Goal: Task Accomplishment & Management: Manage account settings

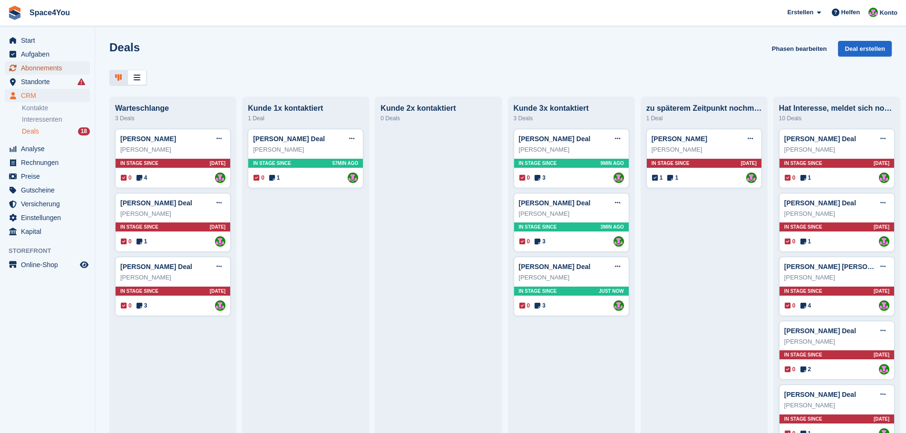
drag, startPoint x: 0, startPoint y: 0, endPoint x: 46, endPoint y: 69, distance: 82.7
click at [46, 69] on span "Abonnements" at bounding box center [49, 67] width 57 height 13
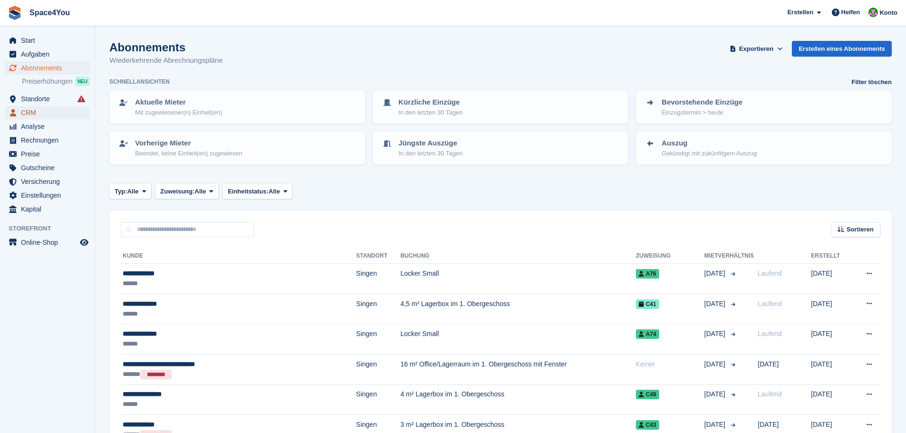
click at [56, 108] on span "CRM" at bounding box center [49, 112] width 57 height 13
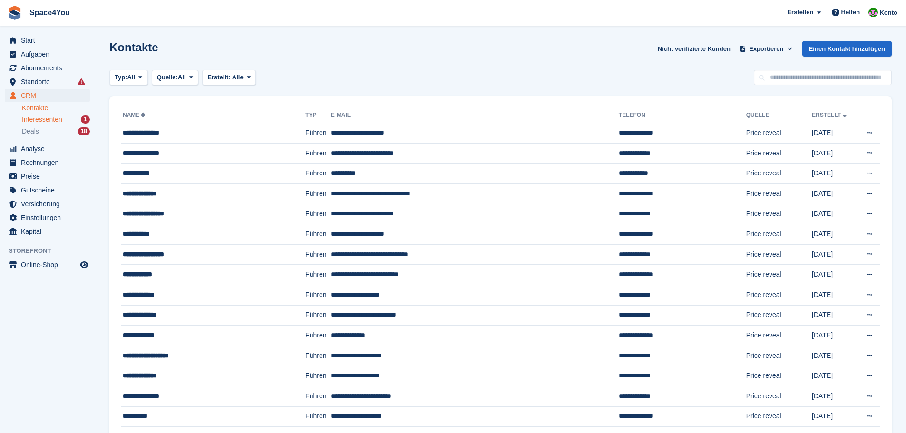
click at [59, 120] on span "Interessenten" at bounding box center [42, 119] width 40 height 9
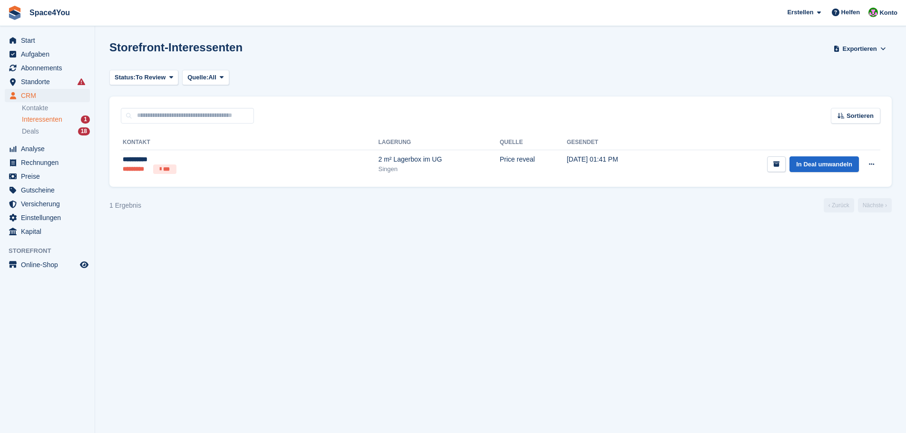
click at [256, 344] on section "Storefront-Interessenten Exportieren Exportieren Interessenten Exportieren Sie …" at bounding box center [500, 216] width 811 height 433
click at [189, 162] on div "**********" at bounding box center [189, 160] width 133 height 10
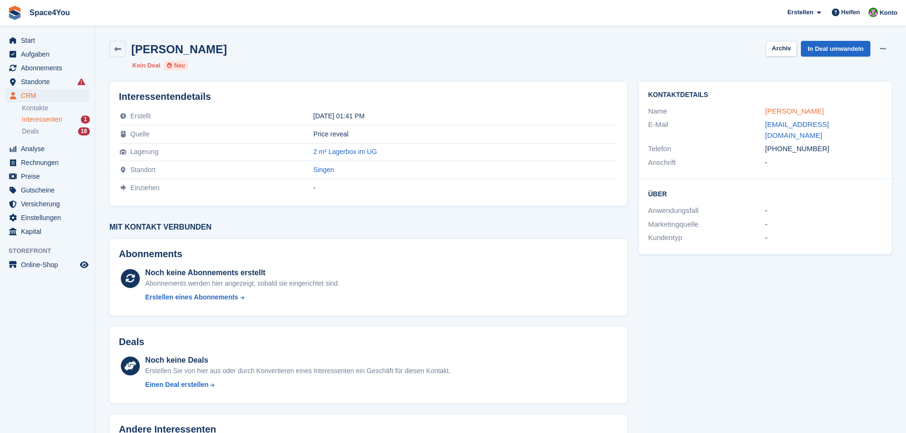
click at [772, 108] on link "Esra Albay" at bounding box center [794, 111] width 59 height 8
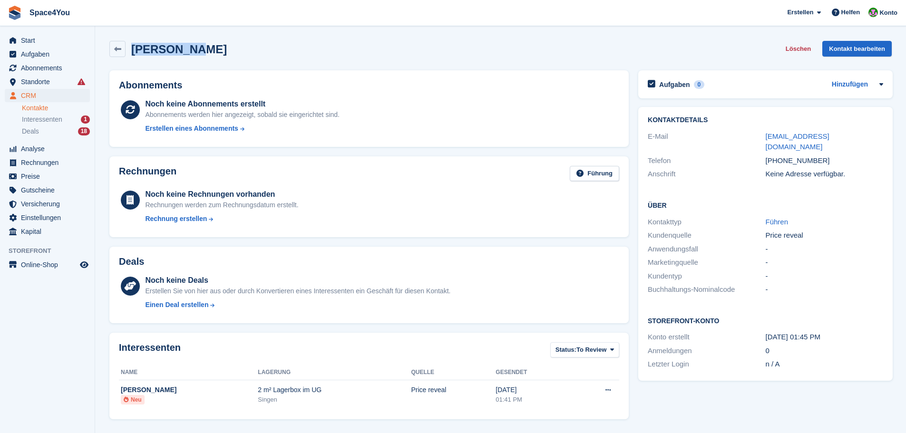
drag, startPoint x: 186, startPoint y: 54, endPoint x: 90, endPoint y: 36, distance: 97.7
drag, startPoint x: 90, startPoint y: 36, endPoint x: 9, endPoint y: 11, distance: 85.2
click at [208, 46] on div "Esra Albay Löschen Kontakt bearbeiten" at bounding box center [500, 49] width 782 height 16
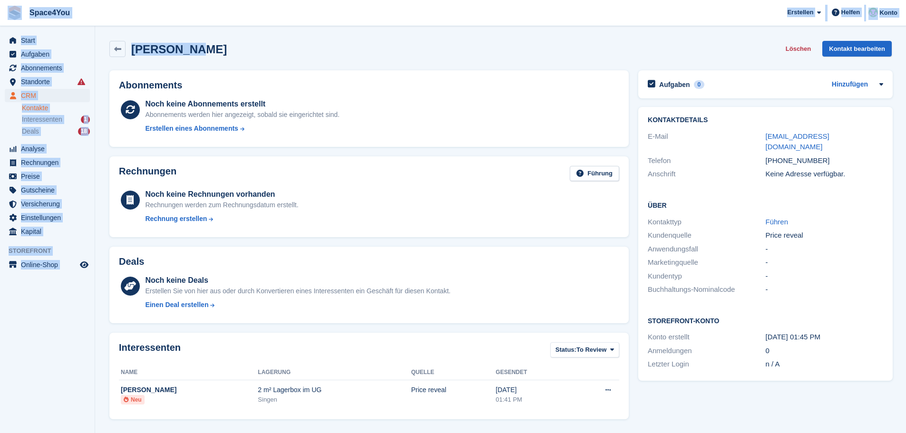
drag, startPoint x: 208, startPoint y: 52, endPoint x: 6, endPoint y: 18, distance: 205.0
click at [203, 44] on div "Esra Albay Löschen Kontakt bearbeiten" at bounding box center [500, 49] width 782 height 16
click at [202, 54] on div "Esra Albay Löschen Kontakt bearbeiten" at bounding box center [500, 49] width 782 height 16
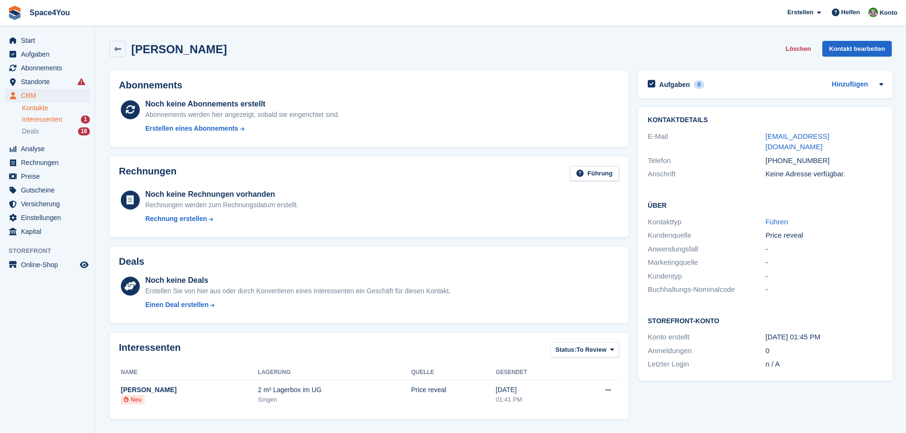
click at [58, 117] on span "Interessenten" at bounding box center [42, 119] width 40 height 9
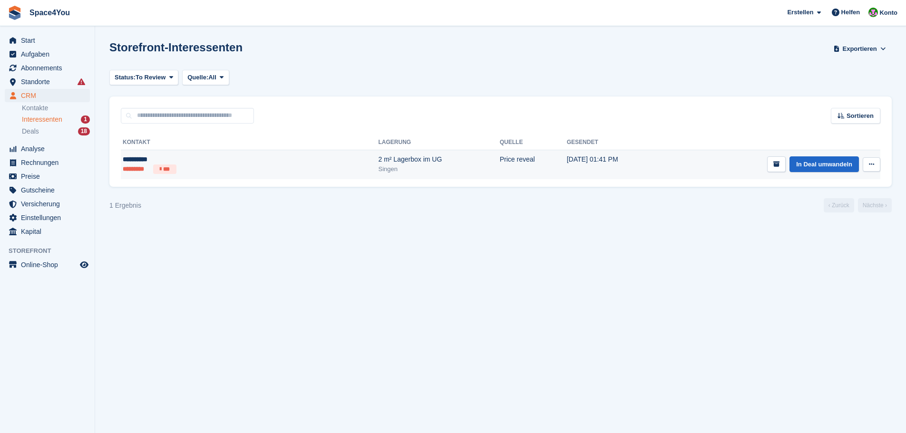
click at [567, 169] on td "[DATE] 01:41 PM" at bounding box center [616, 164] width 98 height 29
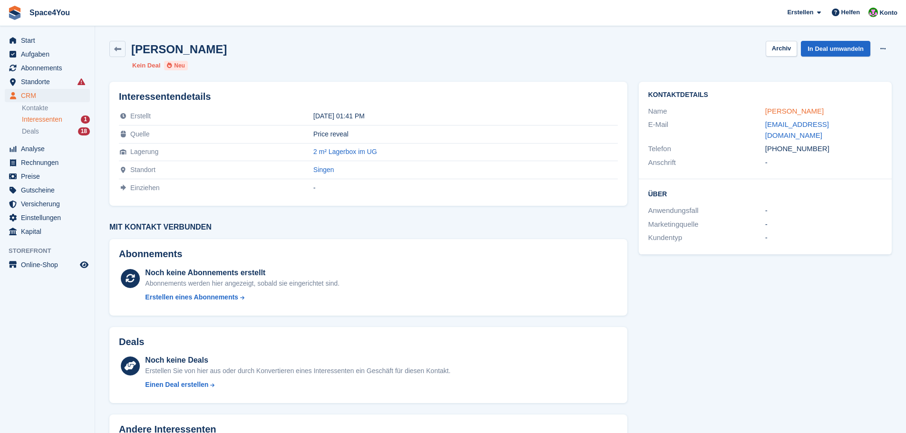
click at [782, 111] on link "[PERSON_NAME]" at bounding box center [794, 111] width 59 height 8
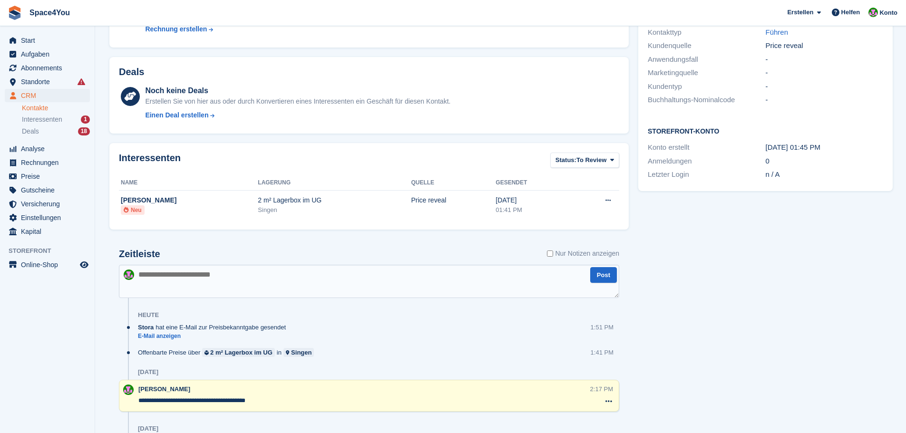
scroll to position [190, 0]
click at [252, 287] on textarea at bounding box center [369, 280] width 500 height 33
click at [332, 280] on textarea at bounding box center [369, 280] width 500 height 33
type textarea "**********"
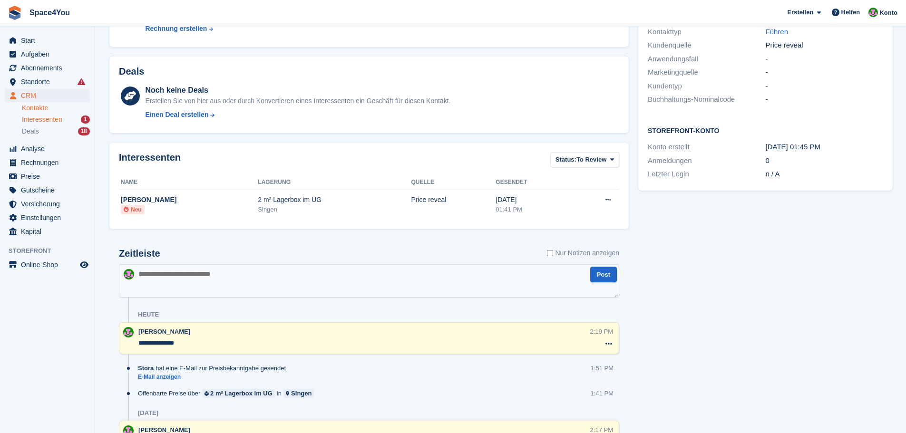
click at [67, 116] on div "Interessenten 1" at bounding box center [56, 119] width 68 height 9
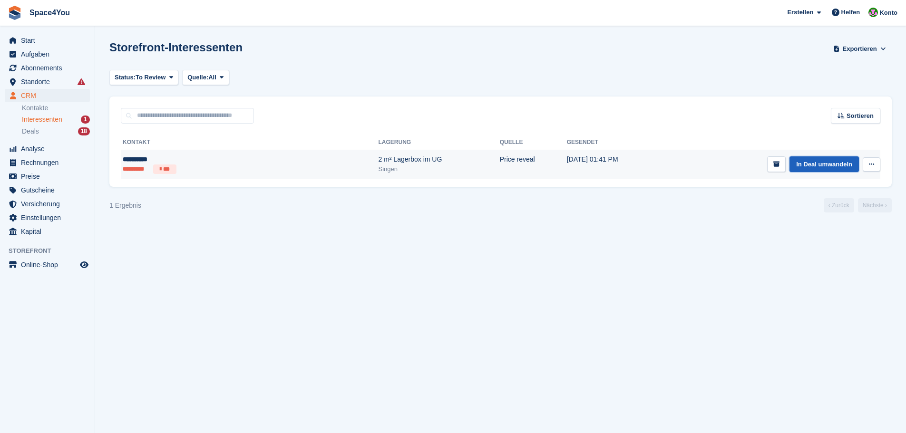
click at [835, 166] on link "In Deal umwandeln" at bounding box center [824, 164] width 69 height 16
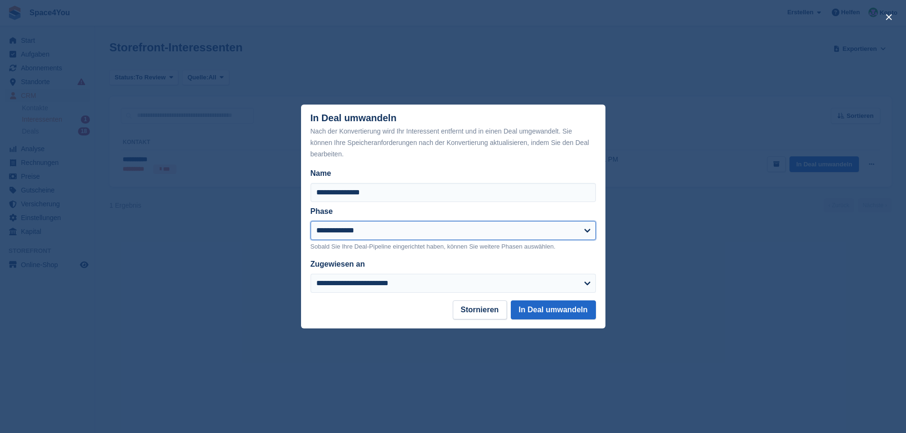
click at [475, 235] on select "**********" at bounding box center [453, 230] width 285 height 19
select select "****"
click at [311, 222] on select "**********" at bounding box center [453, 230] width 285 height 19
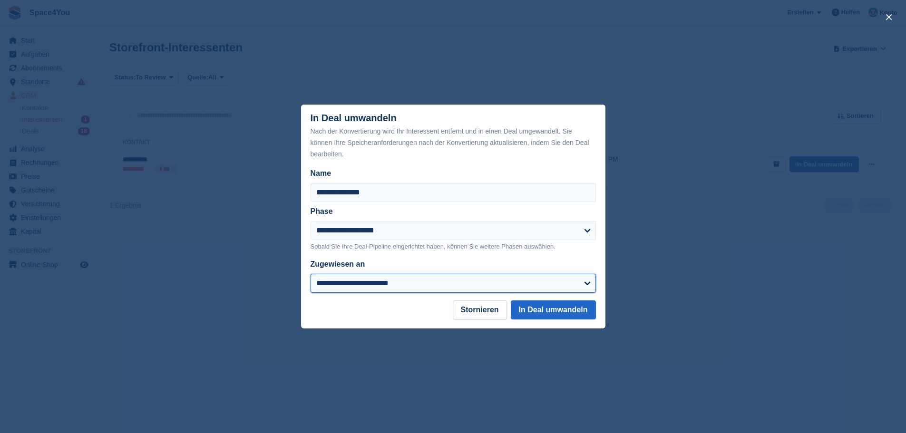
click at [412, 285] on select "**********" at bounding box center [453, 283] width 285 height 19
select select "****"
click at [311, 275] on select "**********" at bounding box center [453, 283] width 285 height 19
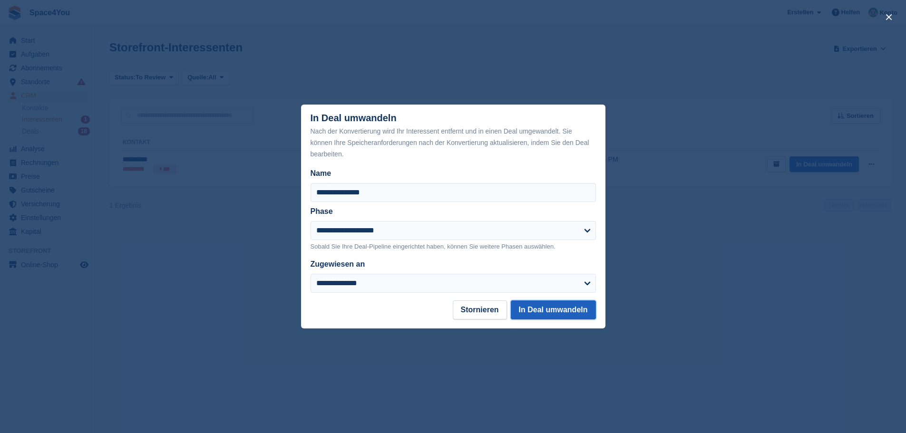
click at [554, 318] on button "In Deal umwandeln" at bounding box center [553, 310] width 85 height 19
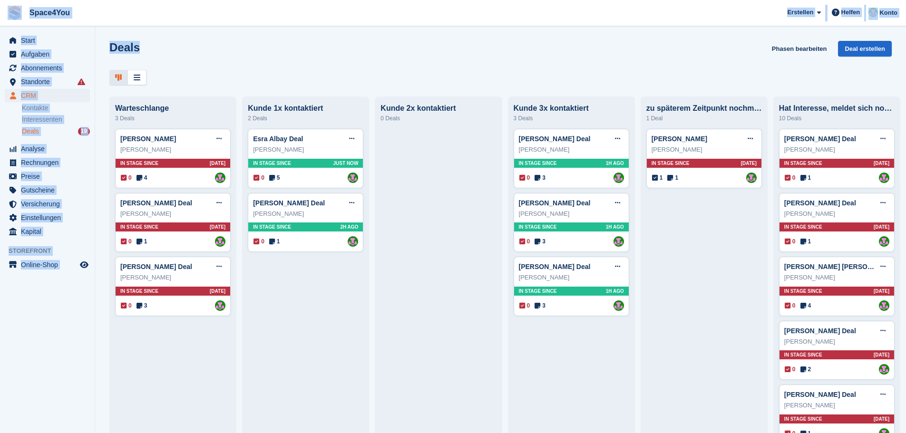
drag, startPoint x: 166, startPoint y: 54, endPoint x: 6, endPoint y: 10, distance: 165.7
click at [6, 10] on div "Space4You [GEOGRAPHIC_DATA] Abonnement Rechnung Kontakt Deal [GEOGRAPHIC_DATA] …" at bounding box center [453, 216] width 906 height 433
click at [274, 40] on div "Deals Phasen bearbeiten Deal erstellen [GEOGRAPHIC_DATA] 3 Deals [PERSON_NAME] …" at bounding box center [500, 216] width 811 height 433
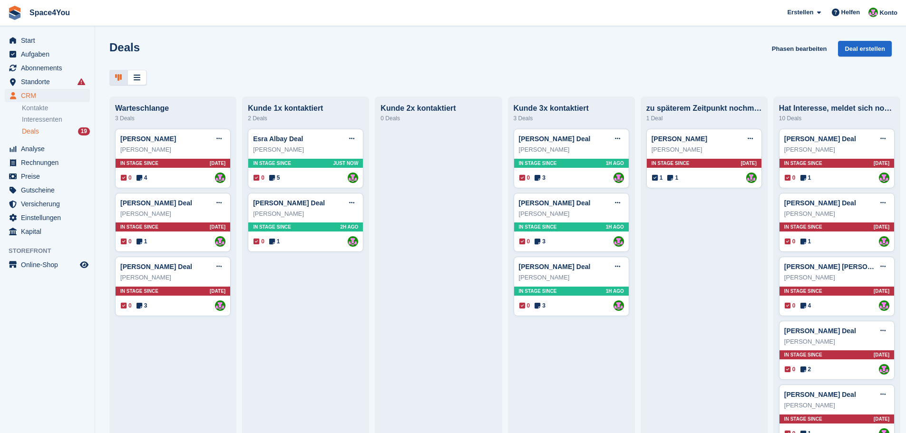
click at [325, 49] on div "Deals Phasen bearbeiten Deal erstellen" at bounding box center [500, 54] width 782 height 27
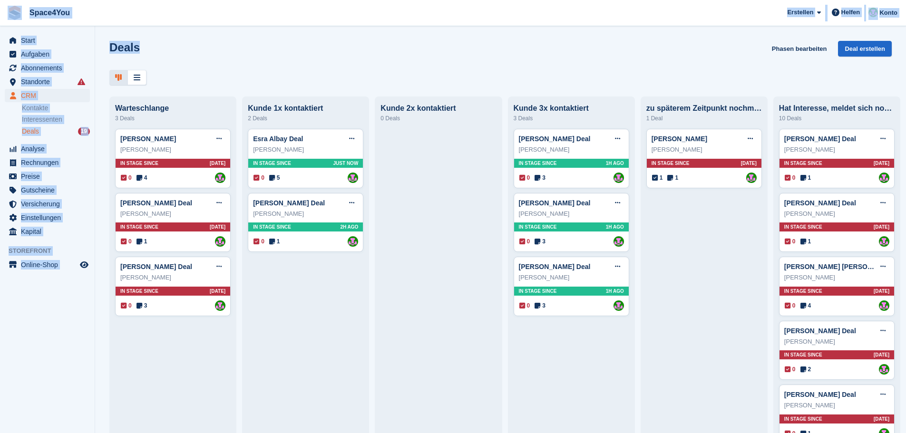
drag, startPoint x: 140, startPoint y: 45, endPoint x: 14, endPoint y: 11, distance: 131.0
click at [14, 11] on div "Space4You [GEOGRAPHIC_DATA] Abonnement Rechnung Kontakt Deal [GEOGRAPHIC_DATA] …" at bounding box center [453, 216] width 906 height 433
click at [269, 62] on div "Deals Phasen bearbeiten Deal erstellen" at bounding box center [500, 54] width 782 height 27
drag, startPoint x: 151, startPoint y: 42, endPoint x: 10, endPoint y: 8, distance: 145.0
click at [10, 8] on div "Space4You [GEOGRAPHIC_DATA] Abonnement Rechnung Kontakt Deal [GEOGRAPHIC_DATA] …" at bounding box center [453, 216] width 906 height 433
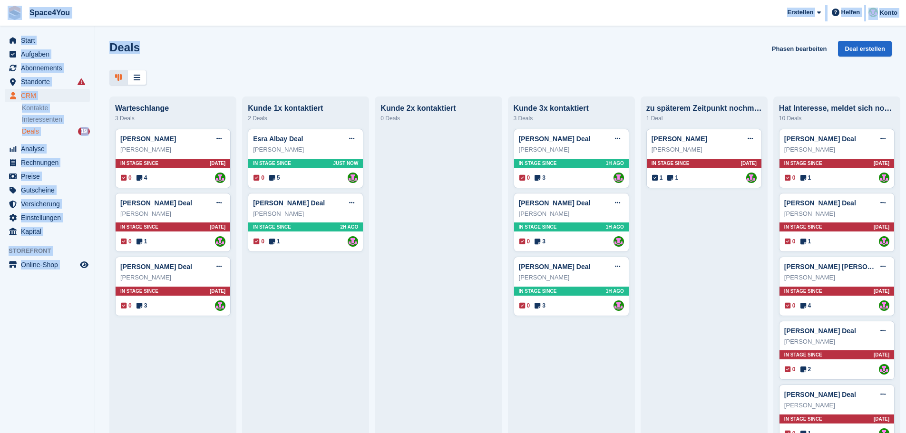
click at [174, 40] on div "Deals Phasen bearbeiten Deal erstellen [GEOGRAPHIC_DATA] 3 Deals [PERSON_NAME] …" at bounding box center [500, 216] width 811 height 433
drag, startPoint x: 174, startPoint y: 40, endPoint x: 0, endPoint y: 13, distance: 176.3
click at [0, 13] on div "Space4You [GEOGRAPHIC_DATA] Abonnement Rechnung Kontakt Deal [GEOGRAPHIC_DATA] …" at bounding box center [453, 216] width 906 height 433
click at [248, 70] on div at bounding box center [500, 78] width 782 height 16
drag, startPoint x: 189, startPoint y: 60, endPoint x: 0, endPoint y: 12, distance: 195.4
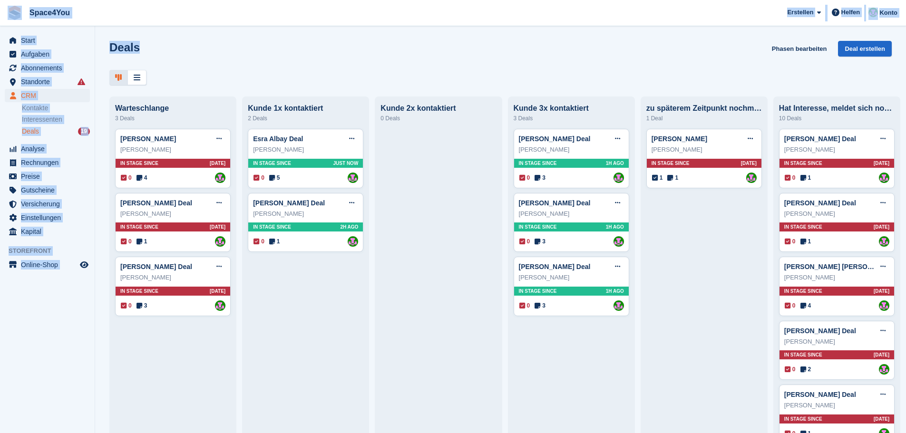
click at [0, 12] on div "Space4You [GEOGRAPHIC_DATA] Abonnement Rechnung Kontakt Deal [GEOGRAPHIC_DATA] …" at bounding box center [453, 216] width 906 height 433
click at [209, 59] on div "Deals Phasen bearbeiten Deal erstellen" at bounding box center [500, 54] width 782 height 27
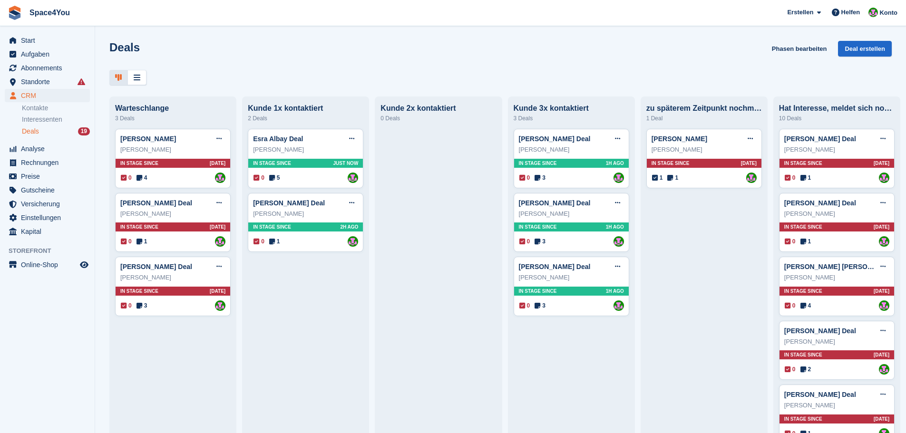
click at [162, 68] on div "Deals Phasen bearbeiten Deal erstellen" at bounding box center [500, 63] width 811 height 44
click at [52, 118] on span "Interessenten" at bounding box center [42, 119] width 40 height 9
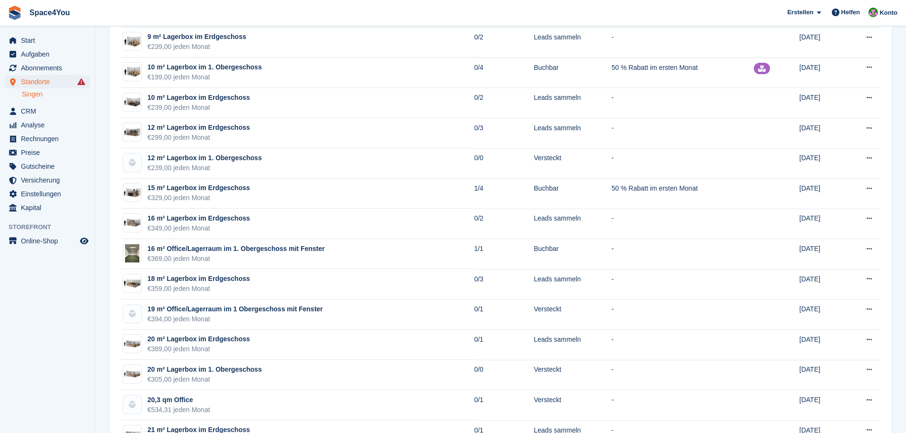
scroll to position [1046, 0]
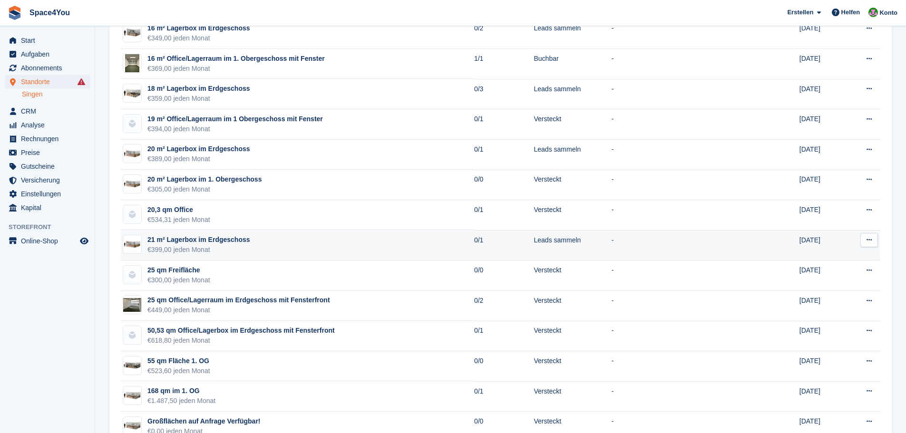
drag, startPoint x: 217, startPoint y: 252, endPoint x: 147, endPoint y: 238, distance: 71.4
click at [147, 238] on td "21 m² Lagerbox im Erdgeschoss €399,00 jeden Monat" at bounding box center [297, 245] width 353 height 30
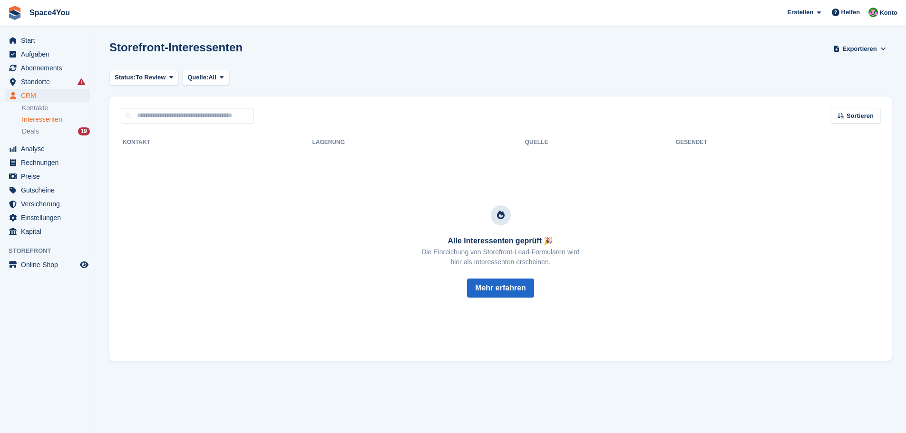
click at [52, 118] on span "Interessenten" at bounding box center [42, 119] width 40 height 9
click at [56, 109] on link "Kontakte" at bounding box center [56, 108] width 68 height 9
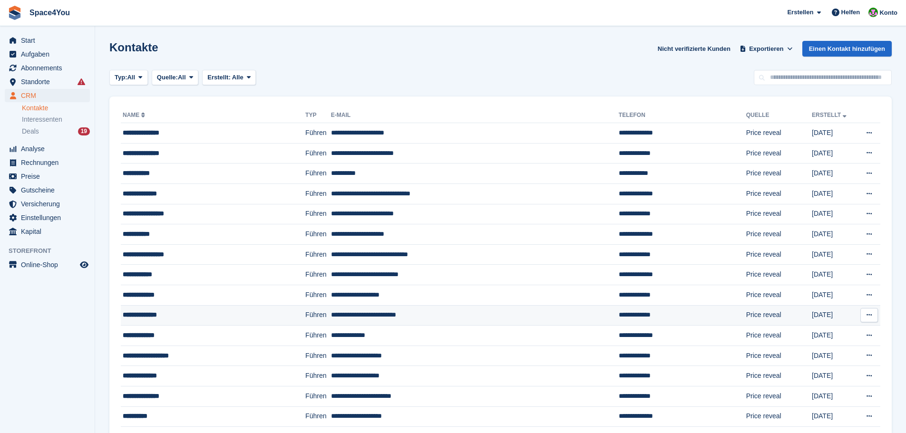
click at [160, 312] on div "**********" at bounding box center [198, 315] width 151 height 10
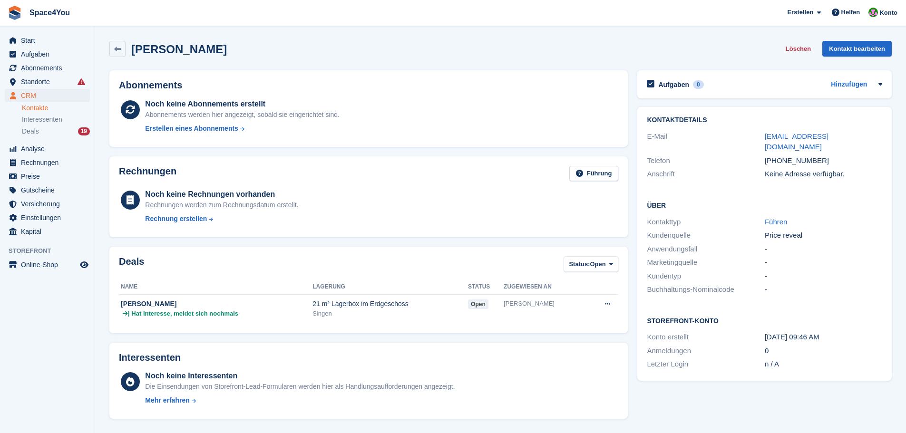
drag, startPoint x: 219, startPoint y: 49, endPoint x: 0, endPoint y: 5, distance: 223.6
click at [0, 5] on div "Space4You Erstellen Abonnement Rechnung Kontakt Deal Rabatt Seite Helfen Chat-S…" at bounding box center [453, 349] width 906 height 698
click at [289, 43] on div "Mirjam Wernigk Löschen Kontakt bearbeiten" at bounding box center [500, 49] width 782 height 16
click at [39, 81] on span "Standorte" at bounding box center [49, 81] width 57 height 13
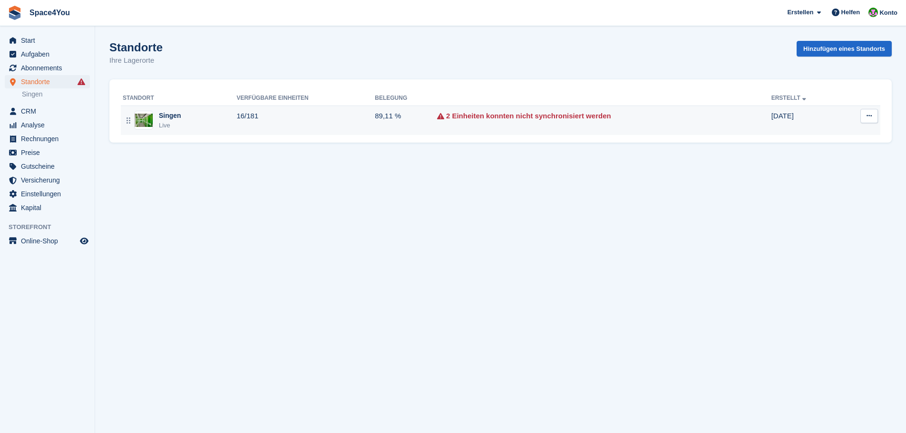
click at [202, 112] on div "Singen Live" at bounding box center [180, 121] width 114 height 20
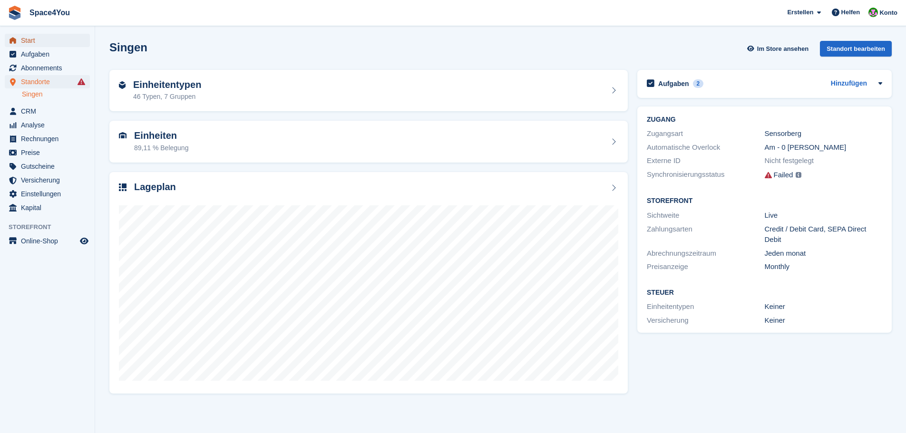
click at [40, 45] on span "Start" at bounding box center [49, 40] width 57 height 13
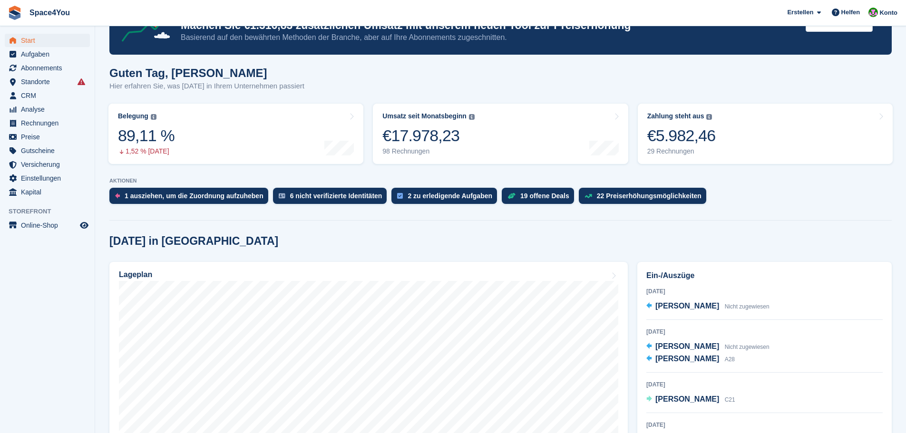
scroll to position [95, 0]
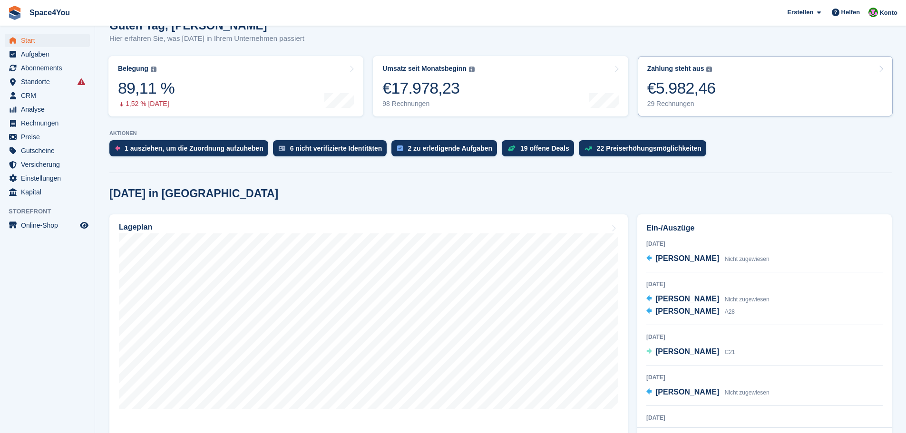
click at [712, 64] on link "Zahlung steht aus Der gesamte ausstehende Saldo aller offenen Rechnungen. €5.98…" at bounding box center [765, 86] width 255 height 60
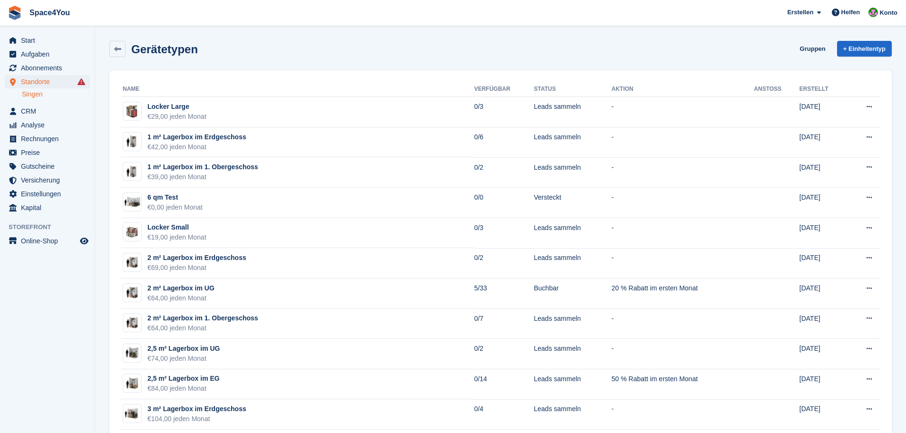
click at [219, 52] on div "Gerätetypen Gruppen + Einheitentyp" at bounding box center [500, 49] width 782 height 16
click at [246, 62] on div "Gerätetypen Gruppen + Einheitentyp" at bounding box center [501, 50] width 792 height 29
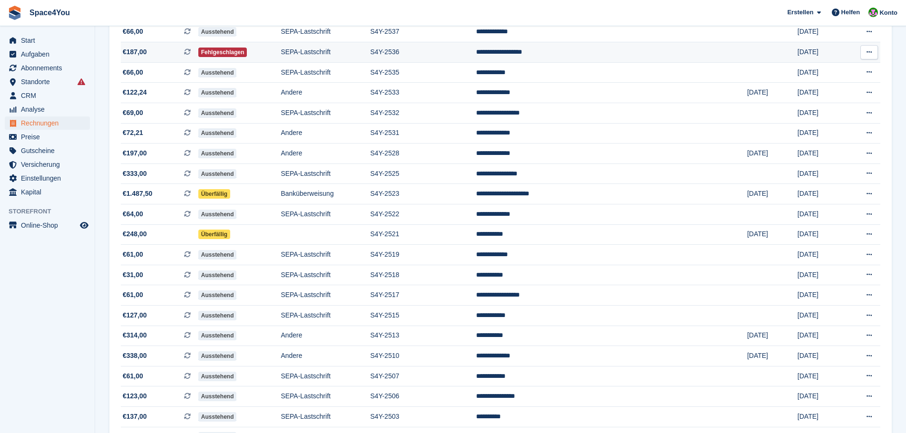
scroll to position [123, 0]
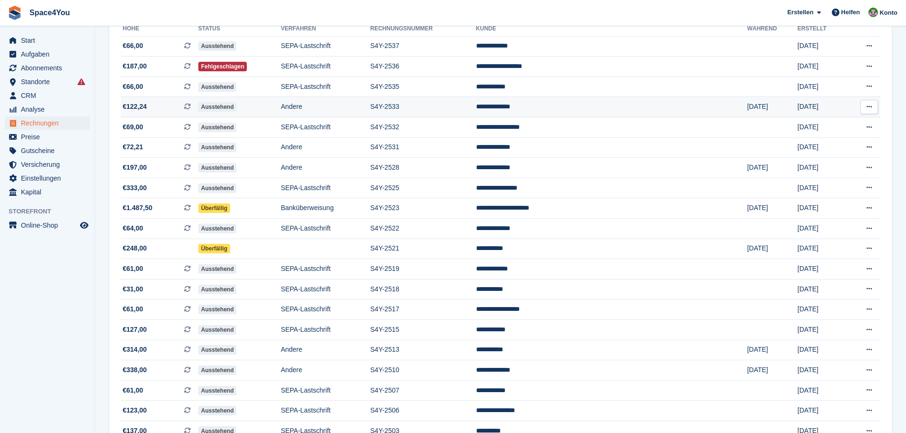
click at [370, 112] on td "Andere" at bounding box center [325, 107] width 89 height 20
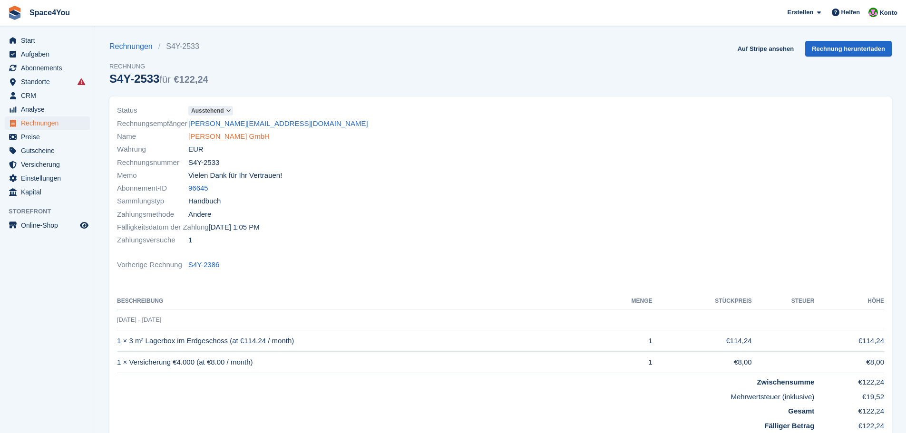
click at [234, 138] on link "Max Kiene GmbH" at bounding box center [228, 136] width 81 height 11
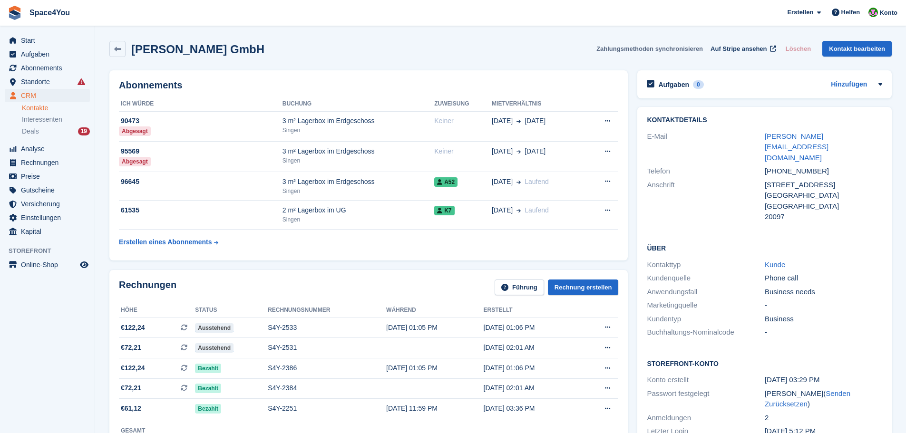
click at [636, 47] on button "Zahlungsmethoden synchronisieren" at bounding box center [649, 49] width 107 height 16
click at [240, 49] on div "Max Kiene GmbH Zahlungsmethoden synchronisieren Auf Stripe ansehen Löschen Kont…" at bounding box center [500, 49] width 782 height 16
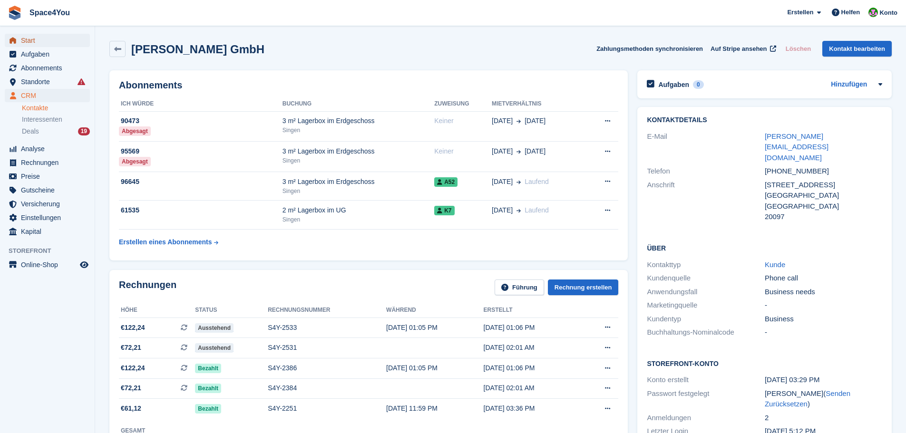
click at [59, 46] on span "Start" at bounding box center [49, 40] width 57 height 13
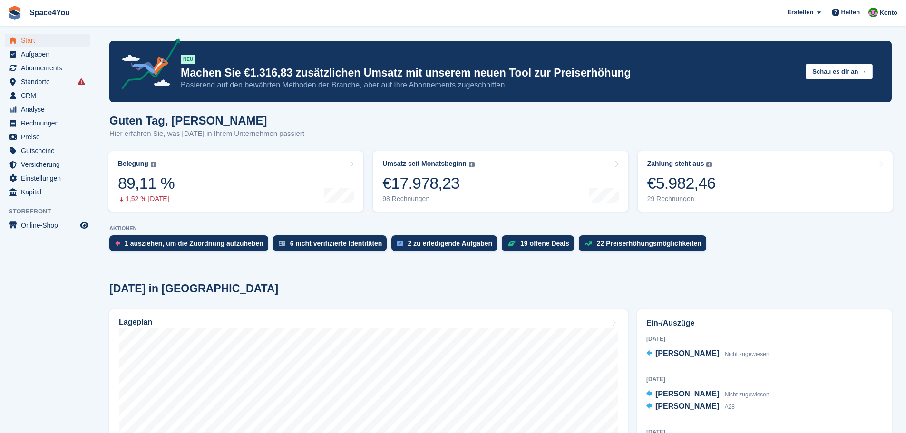
click at [182, 139] on div "Guten Tag, Luca-André Hier erfahren Sie, was heute in Ihrem Unternehmen passiert" at bounding box center [500, 132] width 782 height 37
click at [182, 139] on div "Guten Tag, [PERSON_NAME] erfahren Sie, was [DATE] in Ihrem Unternehmen passiert" at bounding box center [500, 132] width 782 height 37
click at [277, 130] on p "Hier erfahren Sie, was [DATE] in Ihrem Unternehmen passiert" at bounding box center [206, 133] width 195 height 11
click at [296, 137] on p "Hier erfahren Sie, was [DATE] in Ihrem Unternehmen passiert" at bounding box center [206, 133] width 195 height 11
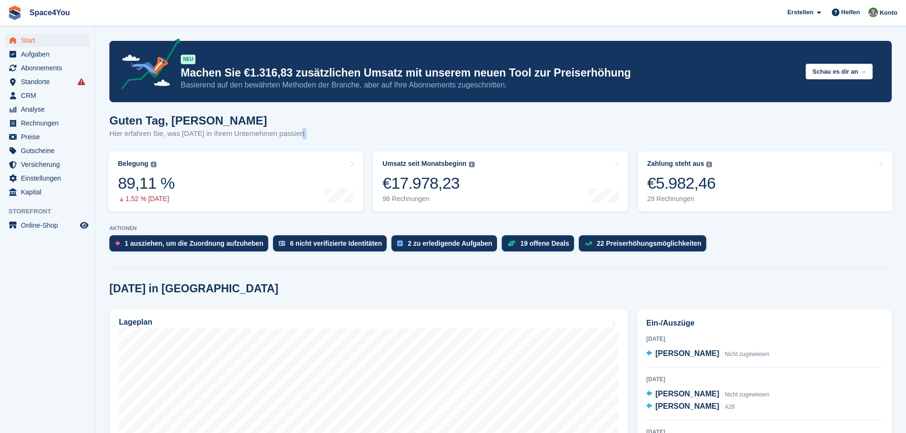
click at [296, 137] on p "Hier erfahren Sie, was [DATE] in Ihrem Unternehmen passiert" at bounding box center [206, 133] width 195 height 11
click at [296, 137] on p "Hier erfahren Sie, was heute in Ihrem Unternehmen passiert" at bounding box center [206, 133] width 195 height 11
click at [296, 137] on p "Hier erfahren Sie, was [DATE] in Ihrem Unternehmen passiert" at bounding box center [206, 133] width 195 height 11
click at [296, 137] on p "Hier erfahren Sie, was heute in Ihrem Unternehmen passiert" at bounding box center [206, 133] width 195 height 11
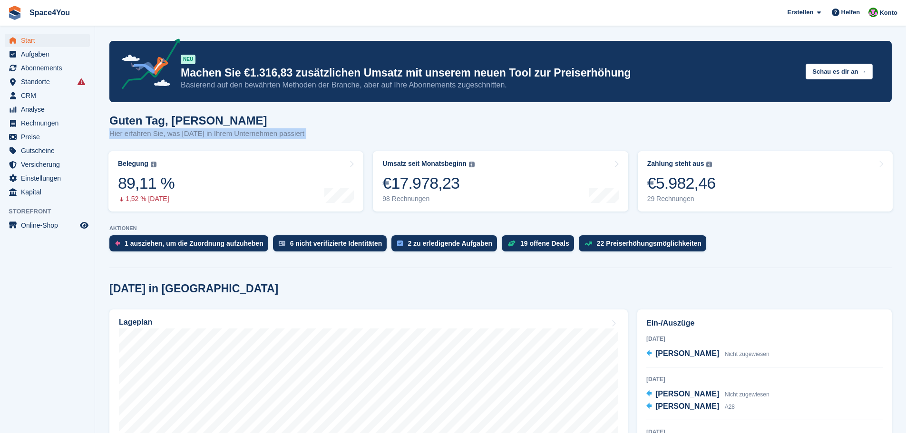
click at [296, 137] on p "Hier erfahren Sie, was heute in Ihrem Unternehmen passiert" at bounding box center [206, 133] width 195 height 11
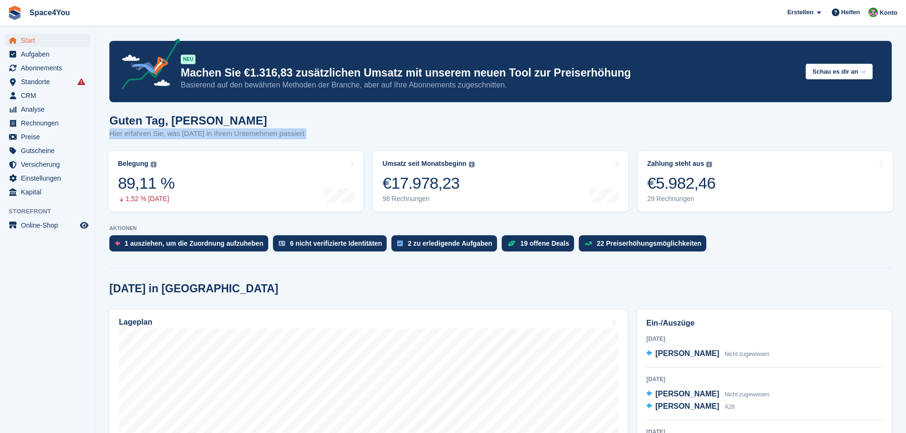
click at [296, 137] on p "Hier erfahren Sie, was heute in Ihrem Unternehmen passiert" at bounding box center [206, 133] width 195 height 11
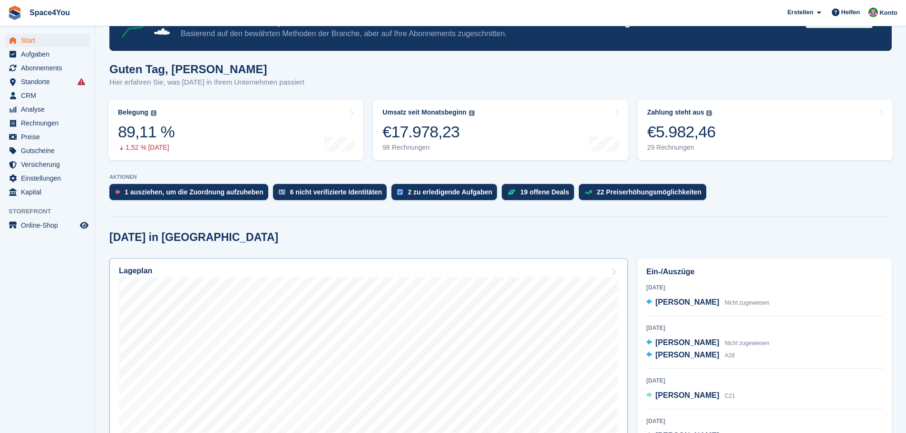
scroll to position [48, 0]
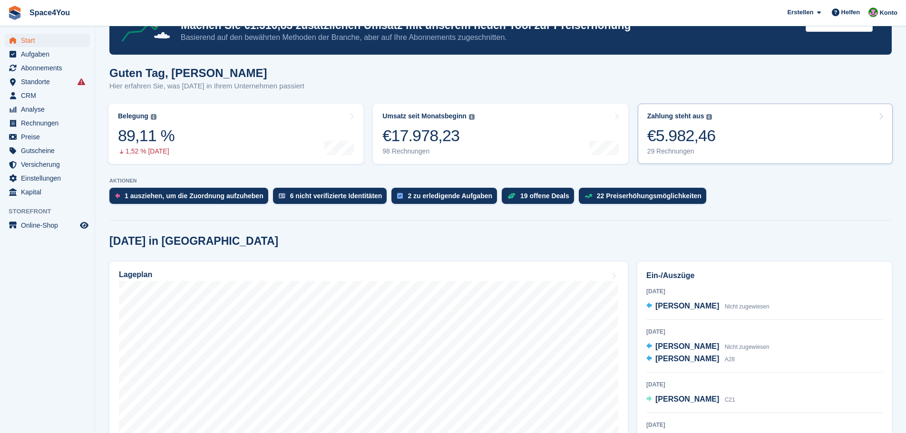
click at [708, 138] on div "€5.982,46" at bounding box center [681, 136] width 68 height 20
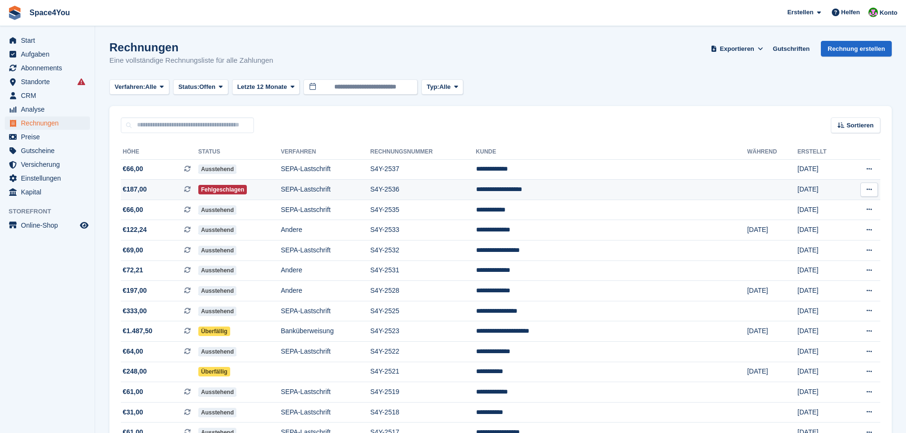
click at [189, 196] on td "€187,00 Dies ist eine wiederkehrende Abonnementrechnung." at bounding box center [160, 190] width 78 height 20
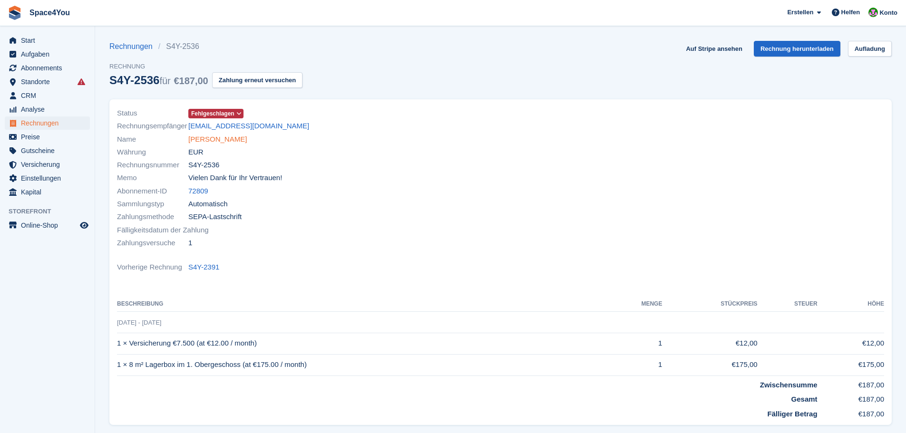
click at [229, 142] on link "[PERSON_NAME]" at bounding box center [217, 139] width 59 height 11
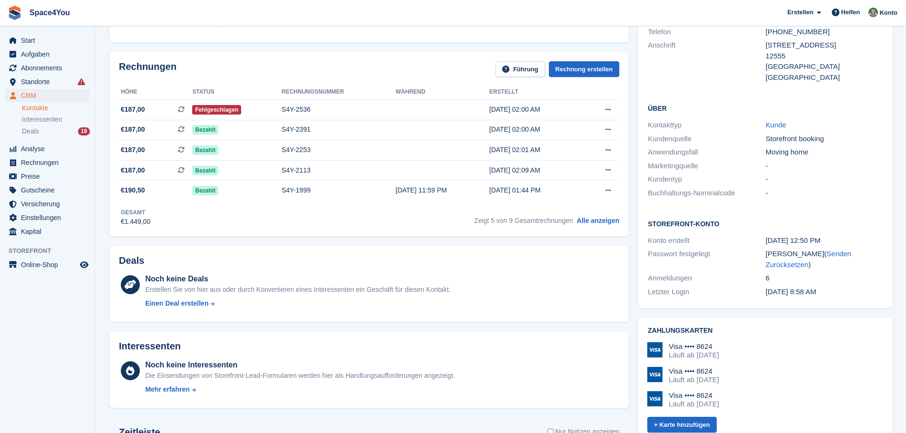
scroll to position [143, 0]
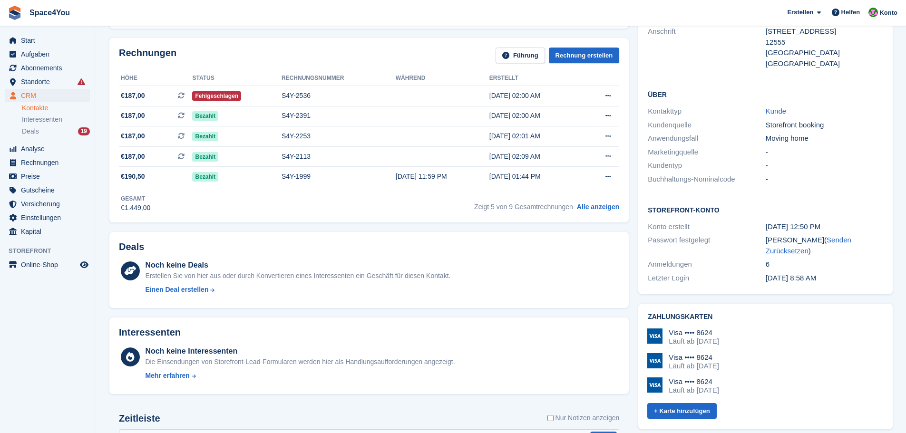
click at [56, 344] on aside "Start Aufgaben Abonnements Abonnements Abonnements Preiserhöhungen NEU Preiserh…" at bounding box center [47, 219] width 95 height 386
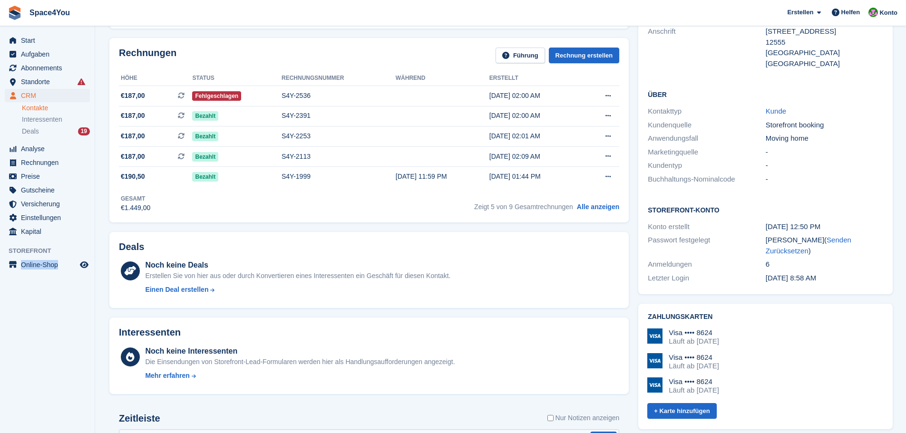
click at [56, 344] on aside "Start Aufgaben Abonnements Abonnements Abonnements Preiserhöhungen NEU Preiserh…" at bounding box center [47, 219] width 95 height 386
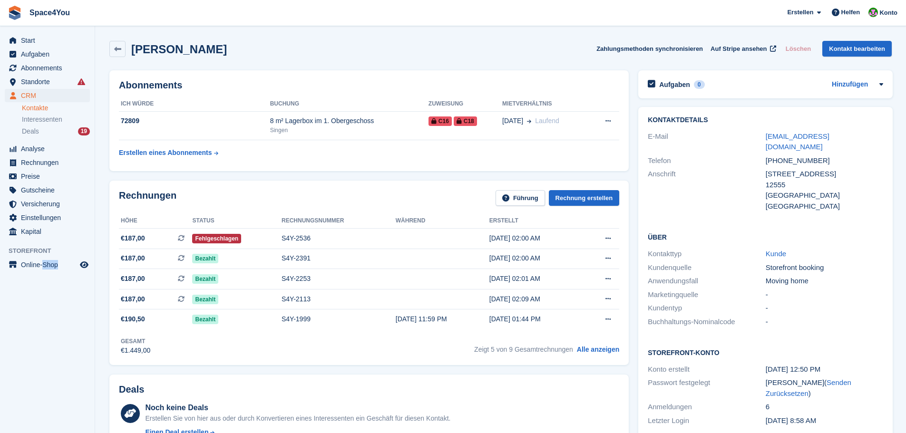
click at [56, 344] on aside "Start Aufgaben Abonnements Abonnements Abonnements Preiserhöhungen NEU Preiserh…" at bounding box center [47, 219] width 95 height 386
drag, startPoint x: 274, startPoint y: 49, endPoint x: 126, endPoint y: 51, distance: 147.5
click at [126, 51] on div "Cevat Kemal Yamanel Zahlungsmethoden synchronisieren Auf Stripe ansehen Löschen…" at bounding box center [500, 49] width 782 height 16
click at [270, 50] on div "Cevat Kemal Yamanel Zahlungsmethoden synchronisieren Auf Stripe ansehen Löschen…" at bounding box center [500, 49] width 782 height 16
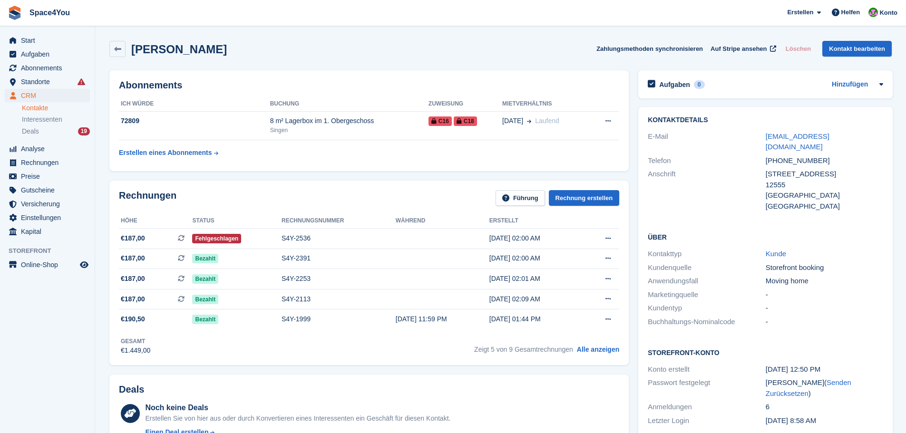
click at [194, 59] on div "Cevat Kemal Yamanel Zahlungsmethoden synchronisieren Auf Stripe ansehen Löschen…" at bounding box center [501, 50] width 792 height 29
click at [251, 63] on div "Cevat Kemal Yamanel Zahlungsmethoden synchronisieren Auf Stripe ansehen Löschen…" at bounding box center [501, 50] width 792 height 29
drag, startPoint x: 247, startPoint y: 53, endPoint x: 0, endPoint y: 12, distance: 250.2
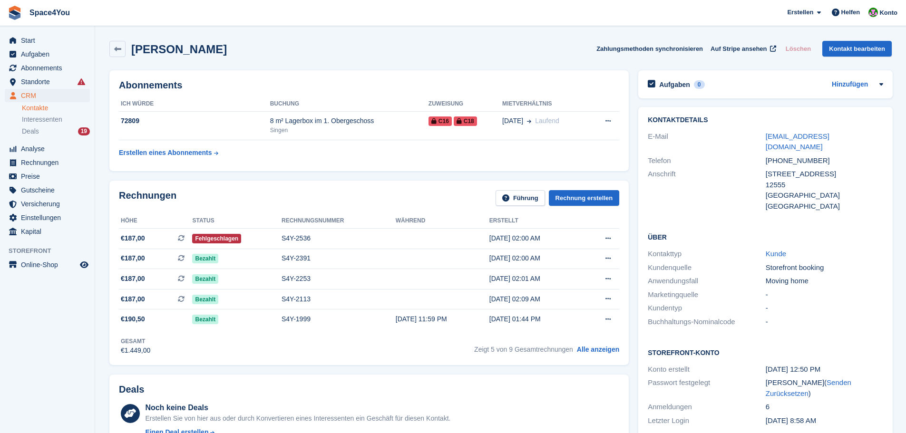
click at [270, 46] on div "Cevat Kemal Yamanel Zahlungsmethoden synchronisieren Auf Stripe ansehen Löschen…" at bounding box center [500, 49] width 782 height 16
click at [261, 41] on div "Cevat Kemal Yamanel Zahlungsmethoden synchronisieren Auf Stripe ansehen Löschen…" at bounding box center [500, 49] width 782 height 16
click at [260, 41] on div "Cevat Kemal Yamanel Zahlungsmethoden synchronisieren Auf Stripe ansehen Löschen…" at bounding box center [500, 49] width 782 height 16
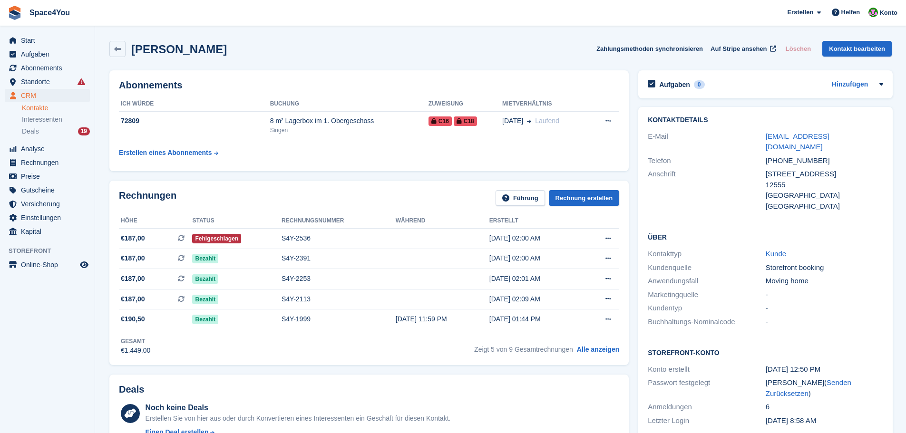
click at [260, 41] on div "Cevat Kemal Yamanel Zahlungsmethoden synchronisieren Auf Stripe ansehen Löschen…" at bounding box center [500, 49] width 782 height 16
click at [174, 55] on h2 "Cevat Kemal Yamanel" at bounding box center [179, 49] width 96 height 13
click at [336, 58] on div "Cevat Kemal Yamanel Zahlungsmethoden synchronisieren Auf Stripe ansehen Löschen…" at bounding box center [501, 50] width 792 height 29
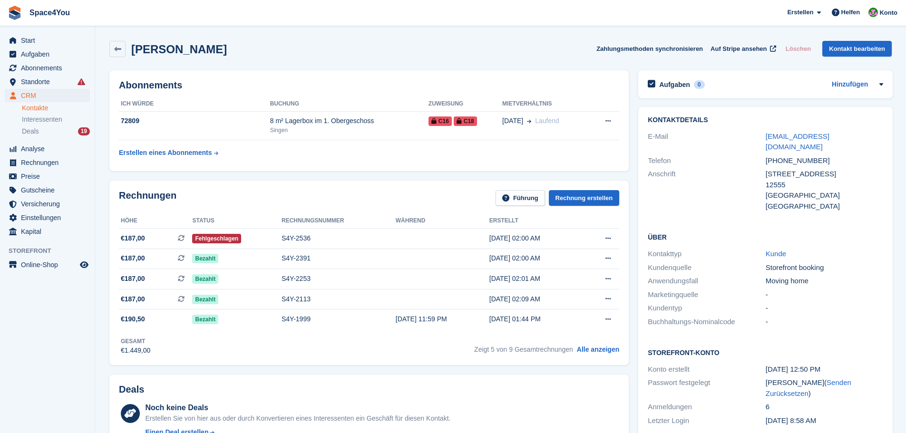
drag, startPoint x: 273, startPoint y: 50, endPoint x: 6, endPoint y: 13, distance: 269.9
click at [6, 13] on link at bounding box center [15, 13] width 22 height 22
click at [272, 47] on div "Cevat Kemal Yamanel Zahlungsmethoden synchronisieren Auf Stripe ansehen Löschen…" at bounding box center [500, 49] width 782 height 16
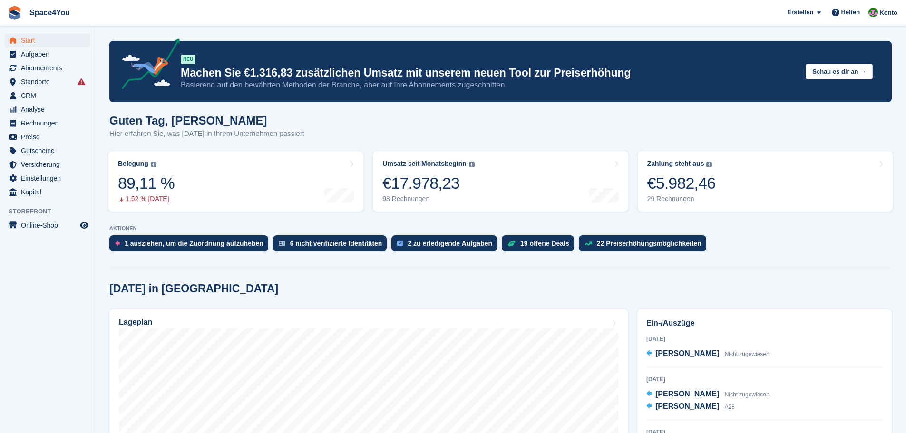
click at [303, 129] on div "Guten Tag, [PERSON_NAME] erfahren Sie, was [DATE] in Ihrem Unternehmen passiert" at bounding box center [500, 132] width 782 height 37
click at [313, 125] on div "Guten Tag, Luca-André Hier erfahren Sie, was heute in Ihrem Unternehmen passiert" at bounding box center [500, 132] width 782 height 37
click at [721, 176] on link "Zahlung steht aus Der gesamte ausstehende Saldo aller offenen Rechnungen. €5.98…" at bounding box center [765, 181] width 255 height 60
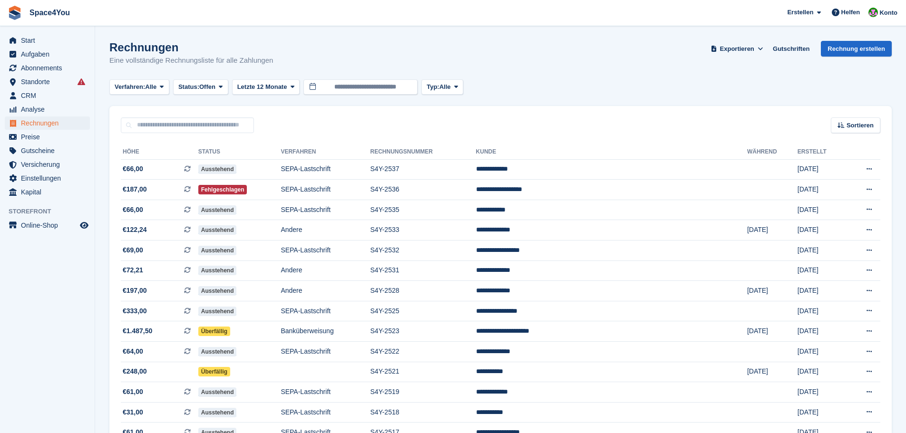
drag, startPoint x: 285, startPoint y: 55, endPoint x: 9, endPoint y: 13, distance: 279.1
click at [9, 13] on div "Space4You [GEOGRAPHIC_DATA] Abonnement Rechnung Kontakt Deal [GEOGRAPHIC_DATA] …" at bounding box center [453, 397] width 906 height 794
click at [9, 13] on img at bounding box center [15, 13] width 14 height 14
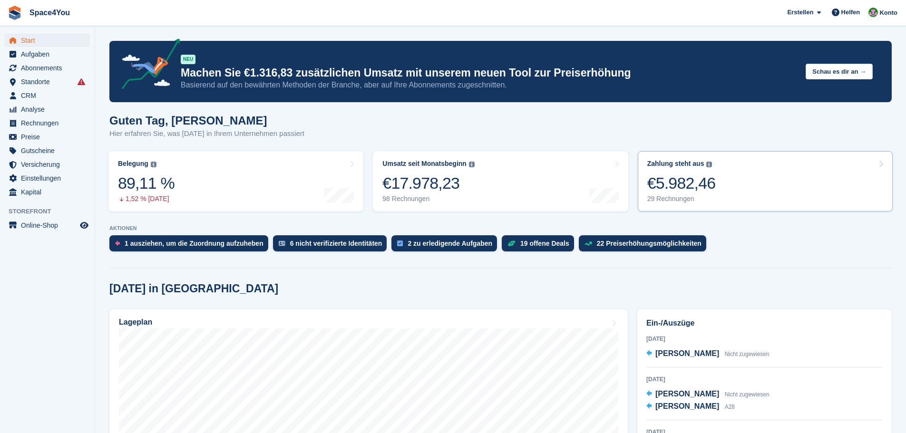
click at [722, 190] on link "Zahlung steht aus Der gesamte ausstehende Saldo aller offenen Rechnungen. €5.98…" at bounding box center [765, 181] width 255 height 60
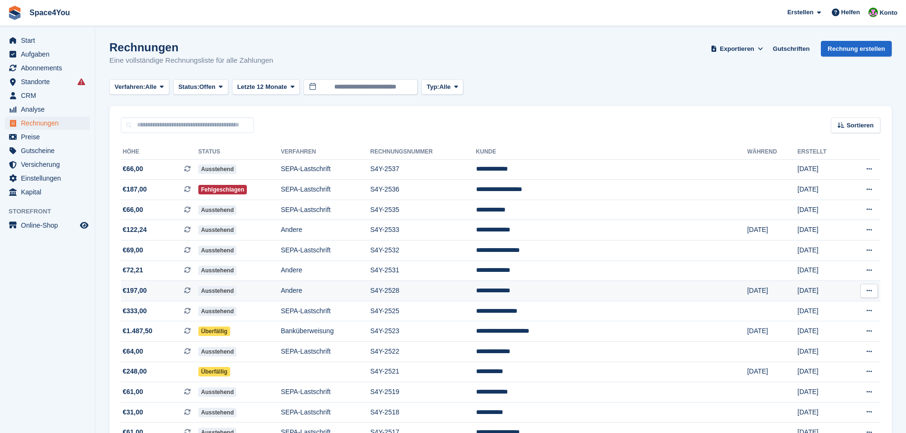
click at [370, 294] on td "Andere" at bounding box center [325, 291] width 89 height 20
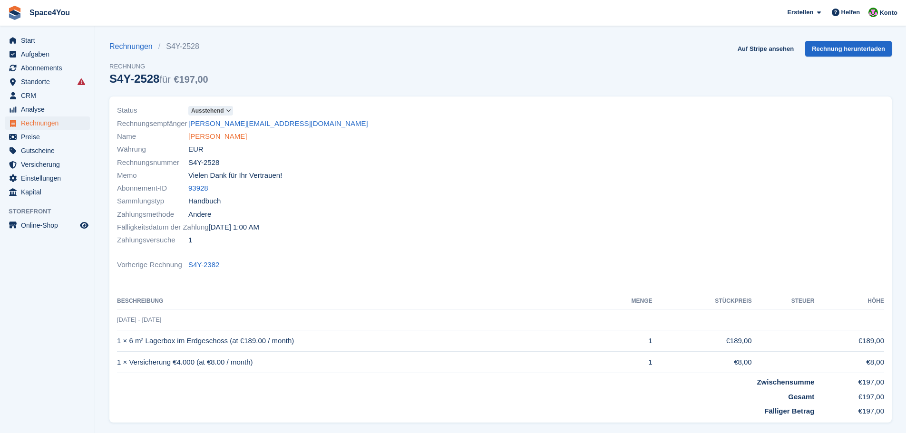
click at [195, 141] on link "[PERSON_NAME]" at bounding box center [217, 136] width 59 height 11
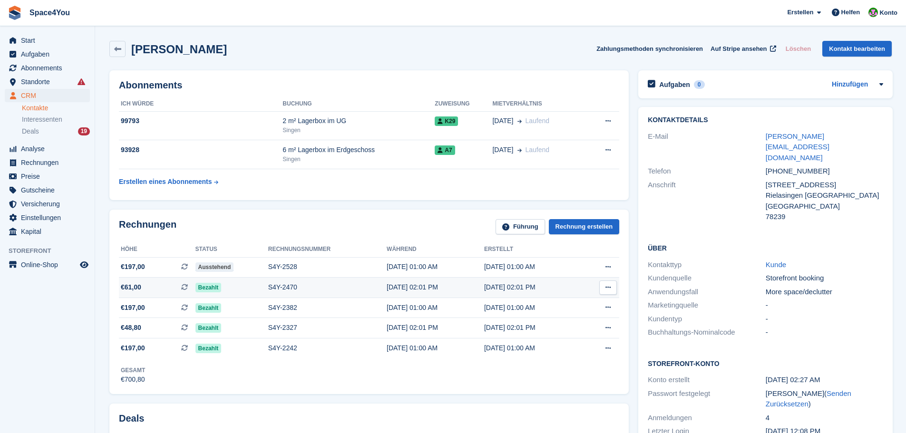
click at [146, 293] on td "€61,00 Dies ist eine wiederkehrende Abonnementrechnung." at bounding box center [157, 288] width 77 height 20
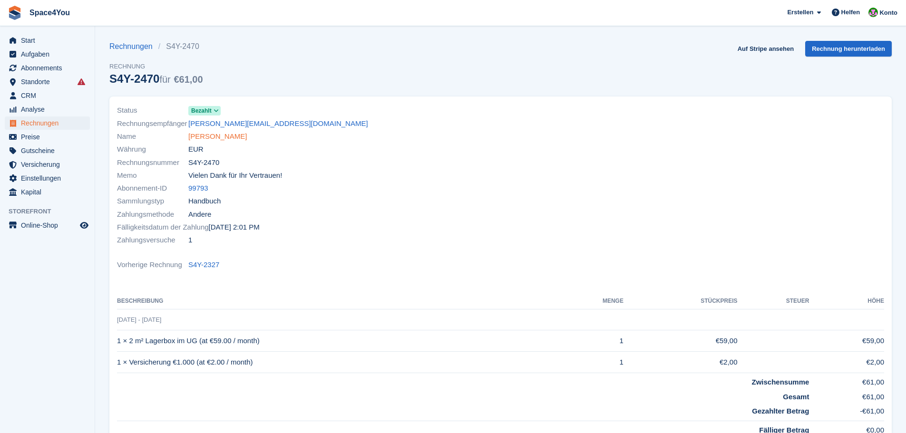
click at [213, 138] on link "[PERSON_NAME]" at bounding box center [217, 136] width 59 height 11
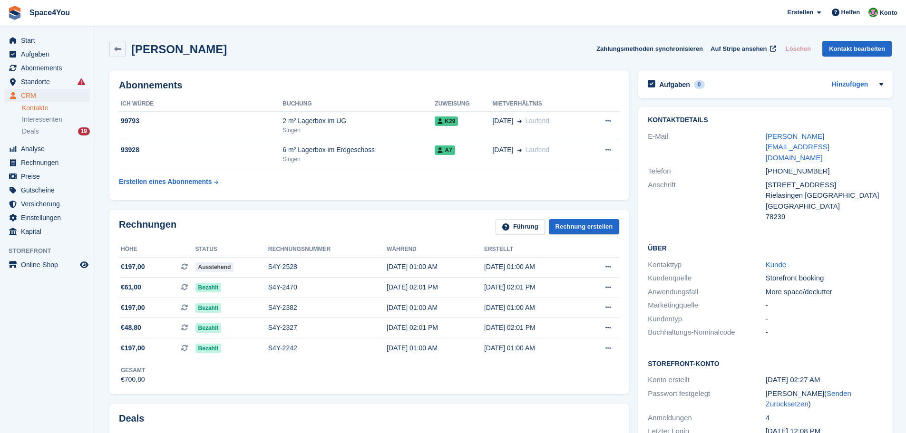
drag, startPoint x: 206, startPoint y: 51, endPoint x: 0, endPoint y: 9, distance: 210.6
click at [226, 53] on div "Gabriela Ernst Zahlungsmethoden synchronisieren Auf Stripe ansehen Löschen Kont…" at bounding box center [500, 49] width 782 height 16
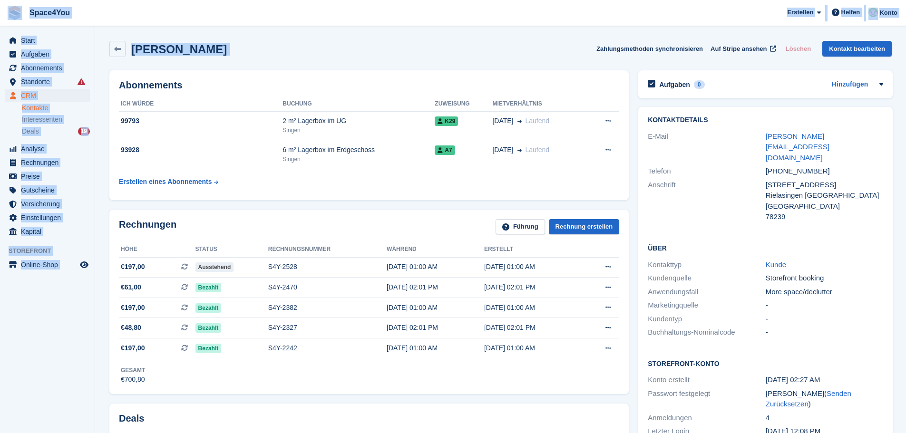
drag, startPoint x: 226, startPoint y: 53, endPoint x: 4, endPoint y: 17, distance: 224.5
click at [234, 52] on div "Gabriela Ernst Zahlungsmethoden synchronisieren Auf Stripe ansehen Löschen Kont…" at bounding box center [500, 49] width 782 height 16
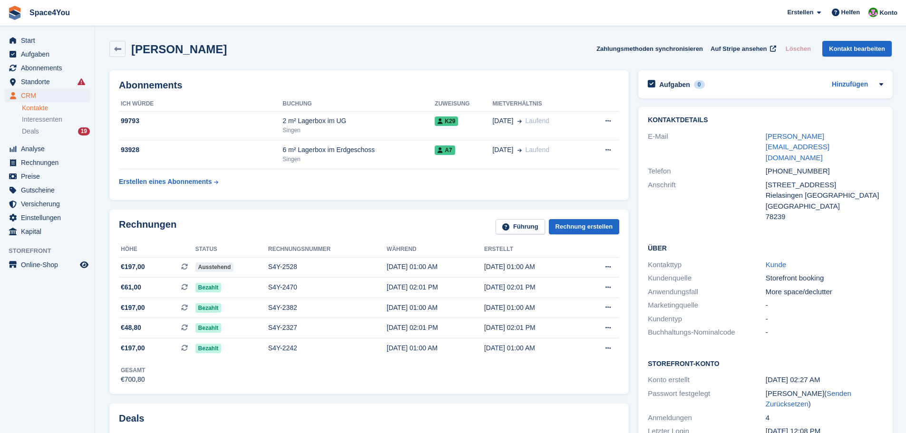
drag, startPoint x: 234, startPoint y: 52, endPoint x: 9, endPoint y: 12, distance: 229.0
click at [189, 55] on h2 "[PERSON_NAME]" at bounding box center [179, 49] width 96 height 13
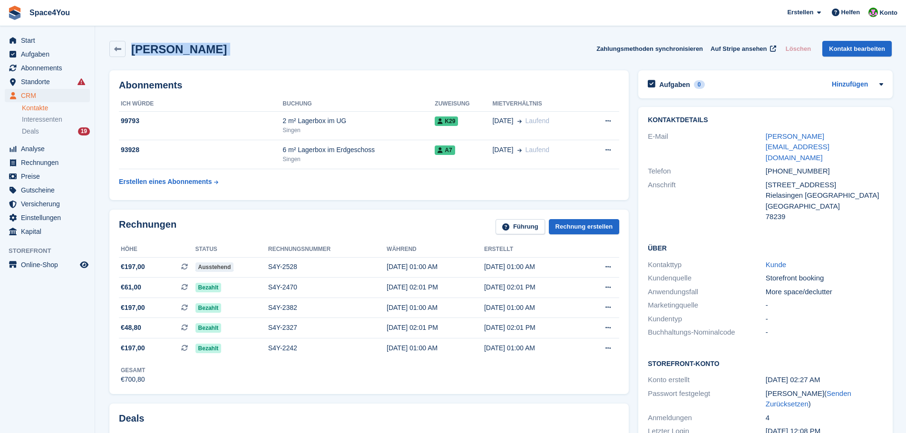
click at [189, 55] on h2 "[PERSON_NAME]" at bounding box center [179, 49] width 96 height 13
click at [214, 52] on div "Gabriela Ernst Zahlungsmethoden synchronisieren Auf Stripe ansehen Löschen Kont…" at bounding box center [500, 49] width 782 height 16
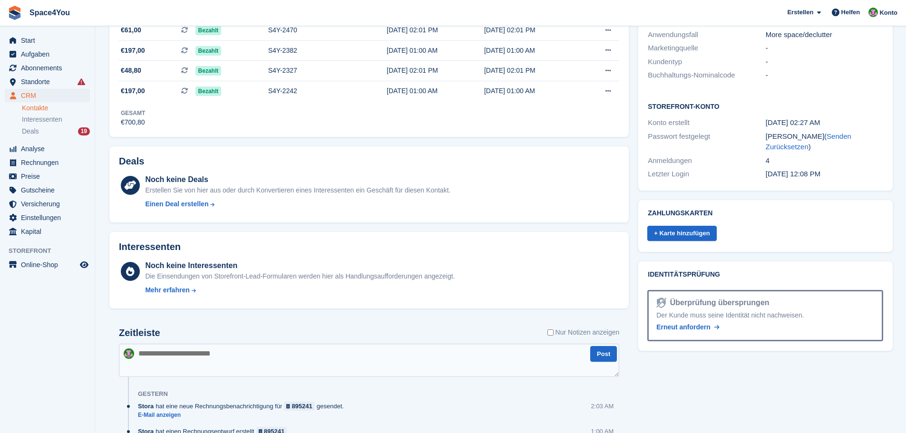
scroll to position [253, 0]
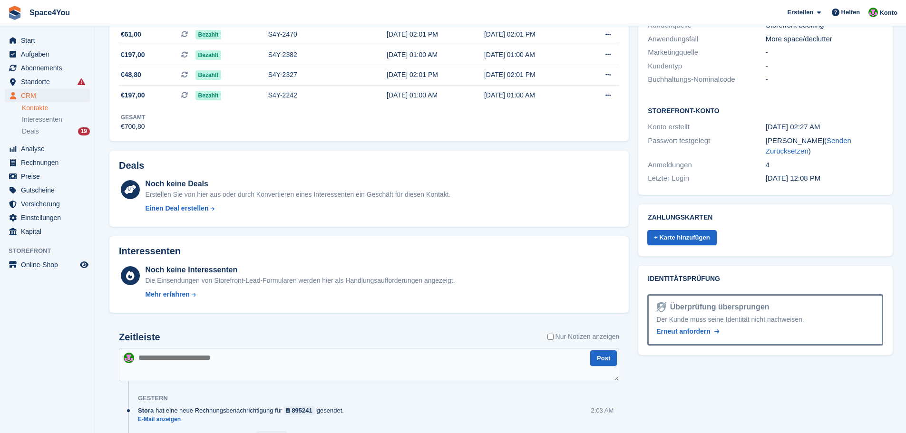
click at [63, 318] on aside "Start Aufgaben Abonnements Abonnements Abonnements Preiserhöhungen NEU Preiserh…" at bounding box center [47, 219] width 95 height 386
click at [69, 297] on aside "Start Aufgaben Abonnements Abonnements Abonnements Preiserhöhungen NEU Preiserh…" at bounding box center [47, 219] width 95 height 386
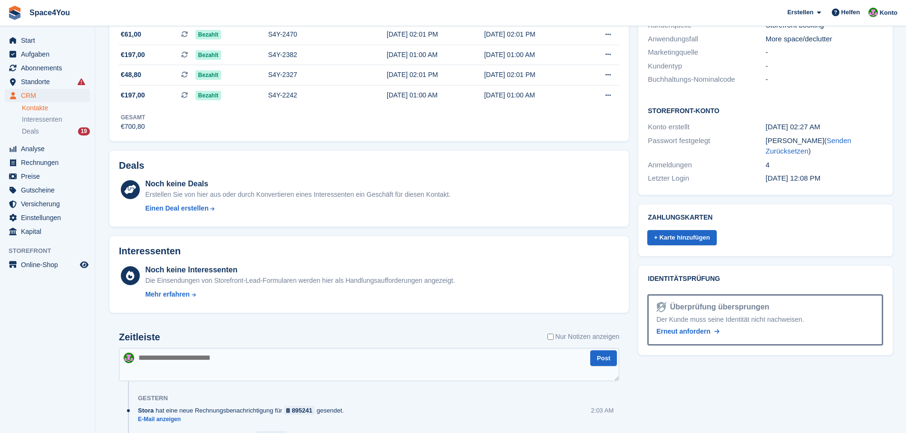
click at [69, 297] on aside "Start Aufgaben Abonnements Abonnements Abonnements Preiserhöhungen NEU Preiserh…" at bounding box center [47, 219] width 95 height 386
click at [205, 303] on div "Interessenten Noch keine Interessenten Die Einsendungen von Storefront-Lead-For…" at bounding box center [368, 274] width 519 height 77
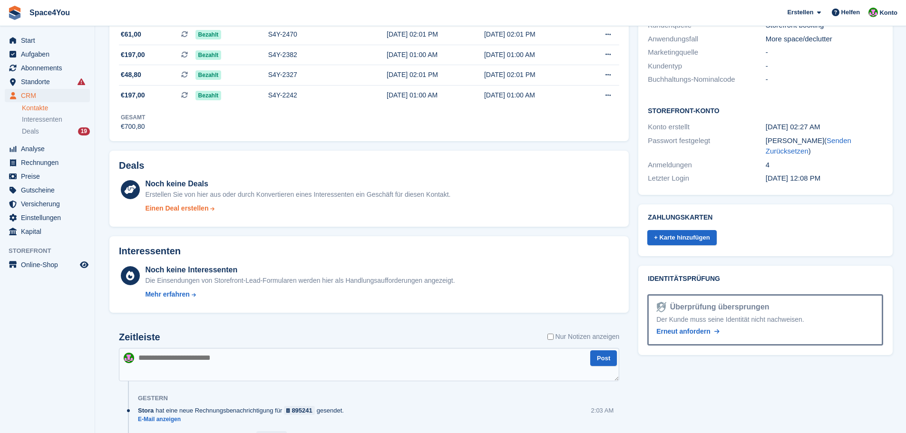
click at [391, 212] on div "Einen Deal erstellen" at bounding box center [297, 209] width 305 height 10
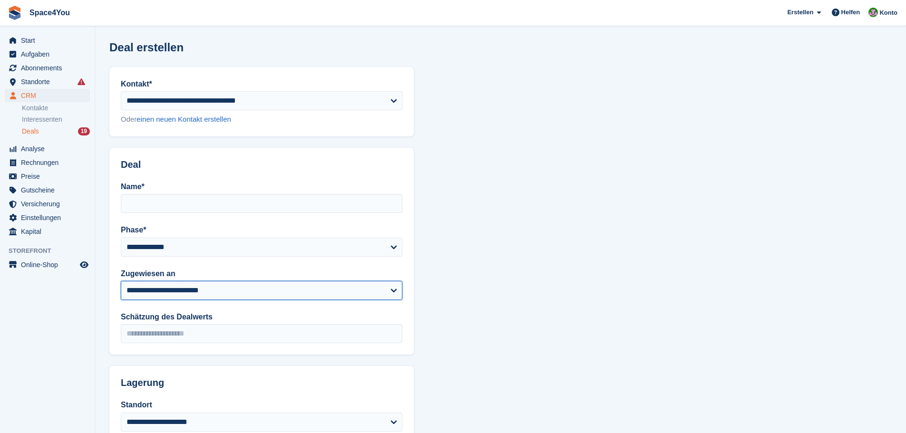
click at [362, 286] on select "**********" at bounding box center [262, 290] width 282 height 19
click at [406, 262] on div "**********" at bounding box center [261, 262] width 304 height 185
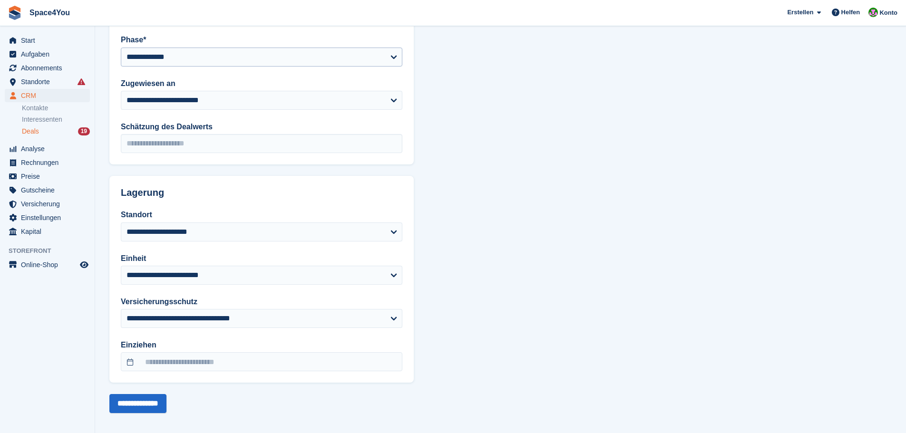
scroll to position [196, 0]
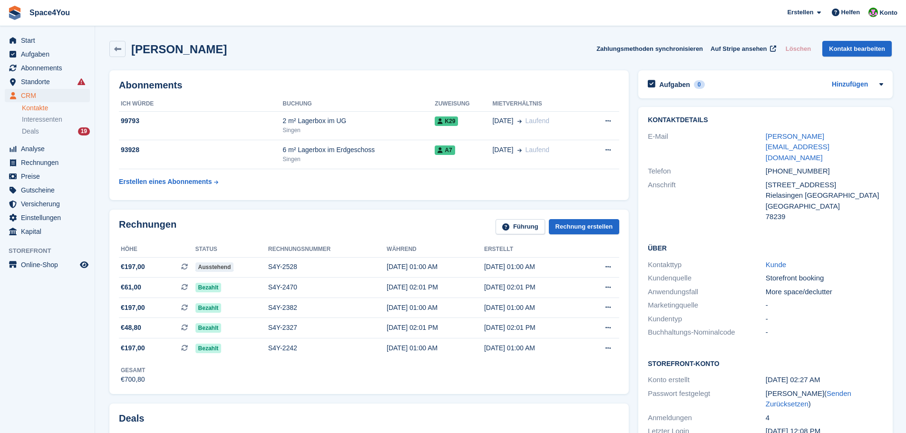
drag, startPoint x: 219, startPoint y: 56, endPoint x: 14, endPoint y: 25, distance: 207.3
click at [249, 47] on div "Gabriela Ernst Zahlungsmethoden synchronisieren Auf Stripe ansehen Löschen Kont…" at bounding box center [500, 49] width 782 height 16
drag, startPoint x: 225, startPoint y: 55, endPoint x: 7, endPoint y: 13, distance: 221.8
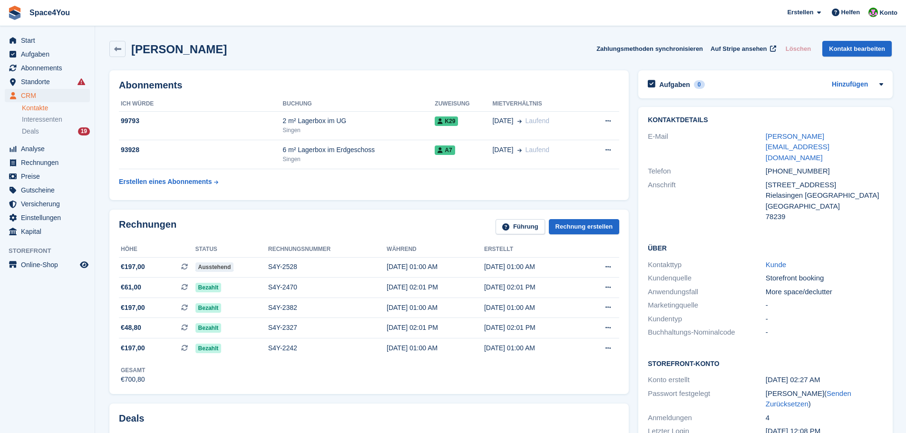
click at [98, 18] on span "Space4You Erstellen Abonnement Rechnung Kontakt Deal Rabatt Seite Helfen Chat-S…" at bounding box center [453, 13] width 906 height 26
drag, startPoint x: 98, startPoint y: 18, endPoint x: 10, endPoint y: 13, distance: 88.2
click at [10, 13] on span "Space4You Erstellen Abonnement Rechnung Kontakt Deal Rabatt Seite Helfen Chat-S…" at bounding box center [453, 13] width 906 height 26
click at [252, 60] on div "Gabriela Ernst Zahlungsmethoden synchronisieren Auf Stripe ansehen Löschen Kont…" at bounding box center [501, 50] width 792 height 29
drag, startPoint x: 225, startPoint y: 53, endPoint x: 10, endPoint y: 10, distance: 219.1
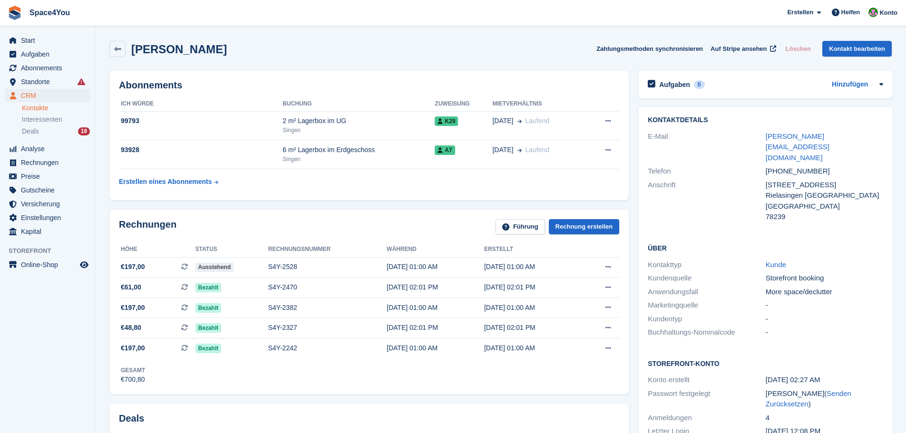
click at [142, 23] on span "Space4You Erstellen Abonnement Rechnung Kontakt Deal Rabatt Seite Helfen Chat-S…" at bounding box center [453, 13] width 906 height 26
click at [270, 54] on div "Gabriela Ernst Zahlungsmethoden synchronisieren Auf Stripe ansehen Löschen Kont…" at bounding box center [500, 49] width 782 height 16
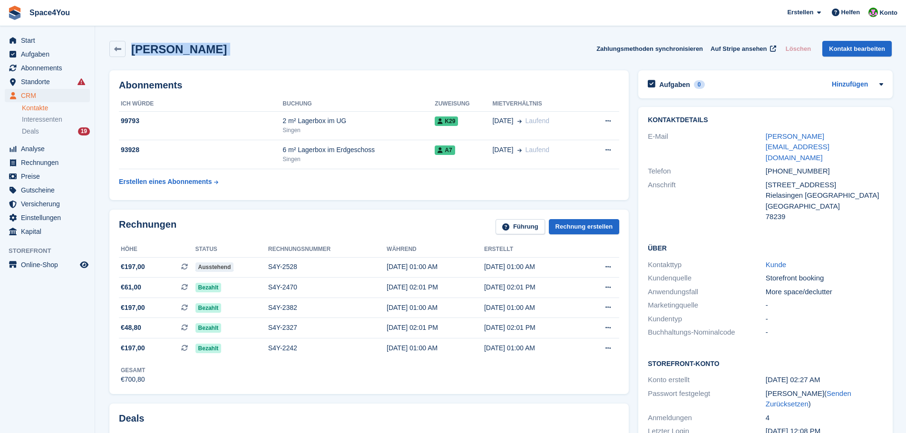
click at [270, 54] on div "Gabriela Ernst Zahlungsmethoden synchronisieren Auf Stripe ansehen Löschen Kont…" at bounding box center [500, 49] width 782 height 16
click at [186, 50] on h2 "[PERSON_NAME]" at bounding box center [179, 49] width 96 height 13
click at [326, 60] on div "Gabriela Ernst Zahlungsmethoden synchronisieren Auf Stripe ansehen Löschen Kont…" at bounding box center [501, 50] width 792 height 29
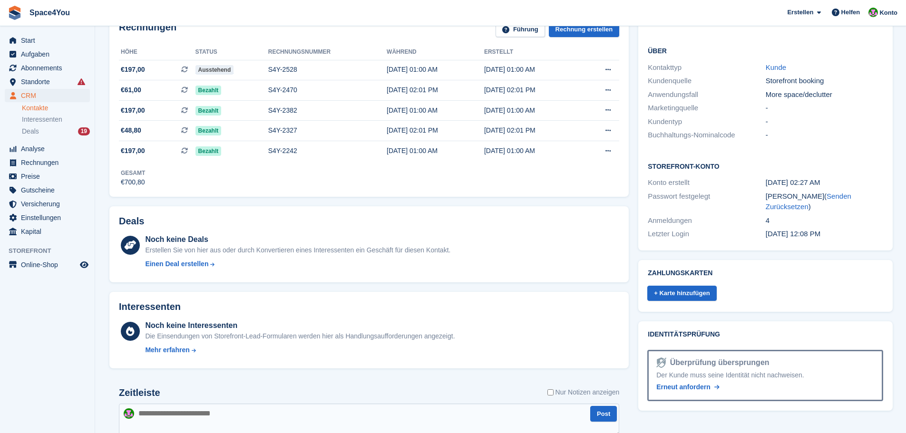
scroll to position [118, 0]
